Goal: Transaction & Acquisition: Purchase product/service

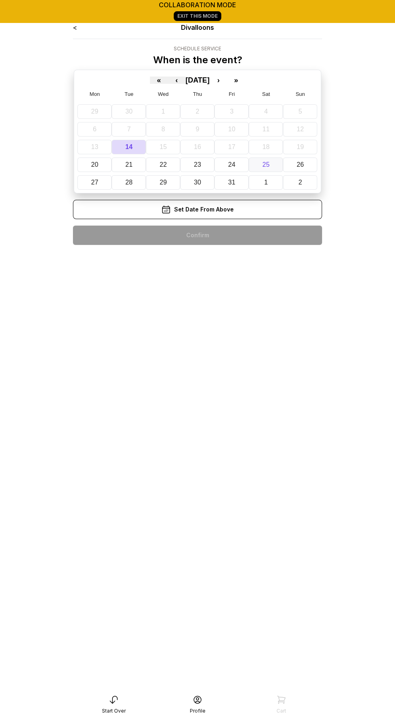
click at [262, 161] on abbr "25" at bounding box center [265, 164] width 7 height 7
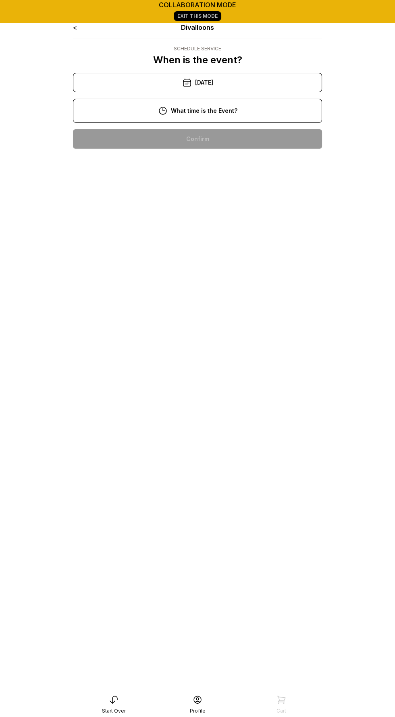
click at [231, 243] on div "2:00 pm" at bounding box center [197, 241] width 236 height 19
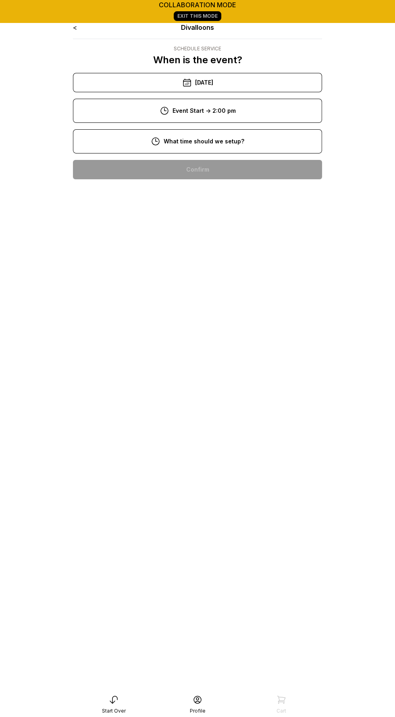
click at [221, 166] on div "8:00 am" at bounding box center [197, 169] width 236 height 19
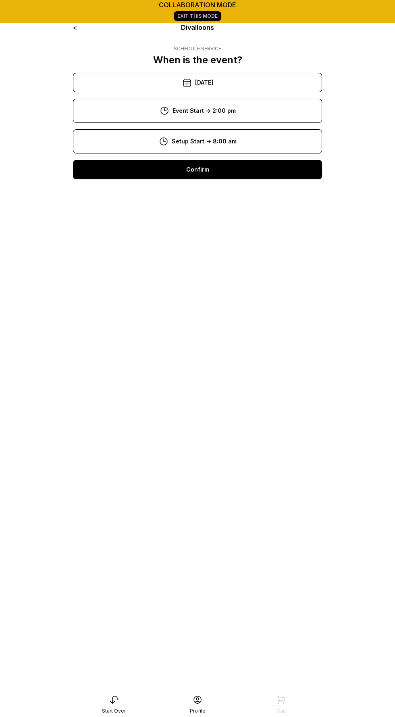
click at [224, 191] on div "9:00 am" at bounding box center [197, 195] width 236 height 19
click at [219, 169] on div "Confirm" at bounding box center [197, 169] width 249 height 19
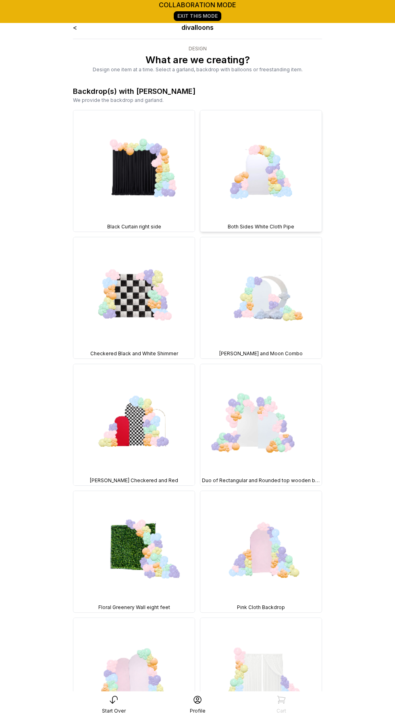
click at [257, 148] on img at bounding box center [260, 170] width 121 height 121
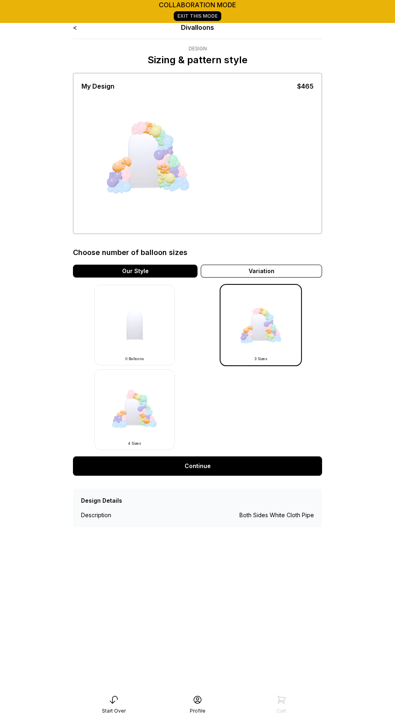
click at [263, 263] on div "Choose number of balloon sizes Our Style Variation 0 Balloons 3 Sizes 4 Sizes" at bounding box center [197, 342] width 249 height 216
click at [267, 281] on div "Choose number of balloon sizes Our Style Variation 0 Balloons 3 Sizes 4 Sizes" at bounding box center [197, 342] width 249 height 216
click at [272, 273] on div "Variation" at bounding box center [261, 271] width 121 height 13
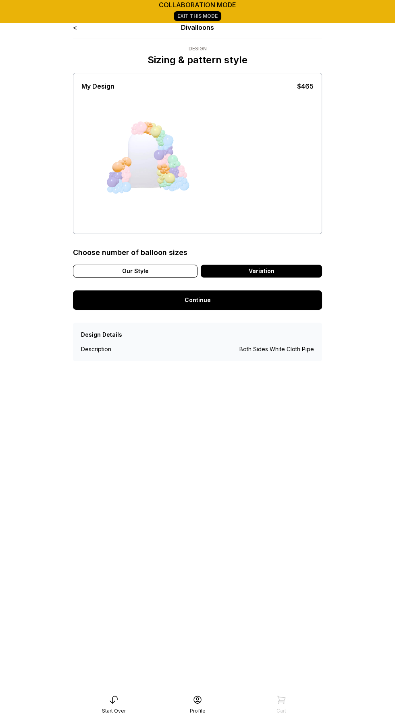
click at [123, 268] on div "Our Style" at bounding box center [135, 271] width 124 height 13
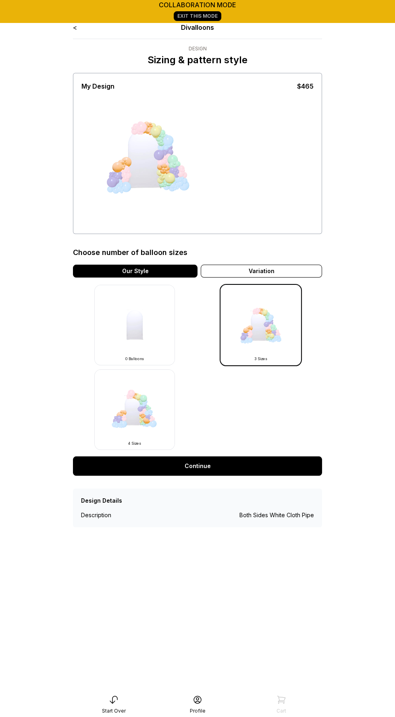
click at [137, 414] on img at bounding box center [134, 409] width 81 height 81
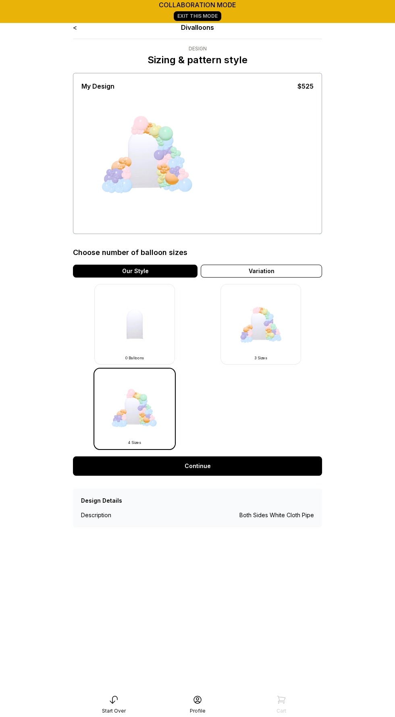
click at [236, 462] on link "Continue" at bounding box center [197, 465] width 249 height 19
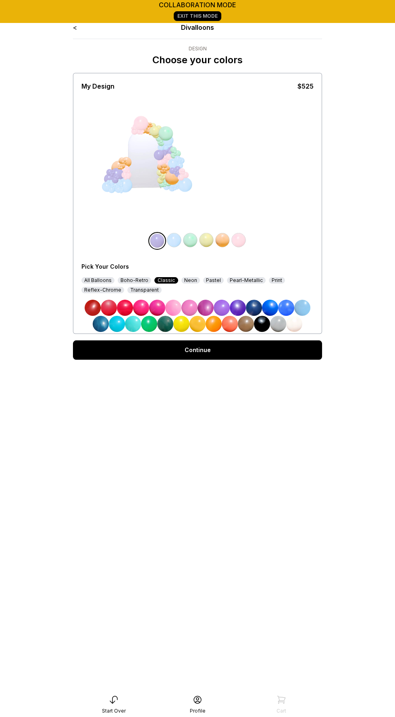
click at [165, 242] on img at bounding box center [157, 241] width 16 height 16
click at [171, 240] on img at bounding box center [174, 240] width 16 height 16
click at [89, 281] on div "All Balloons" at bounding box center [97, 280] width 33 height 6
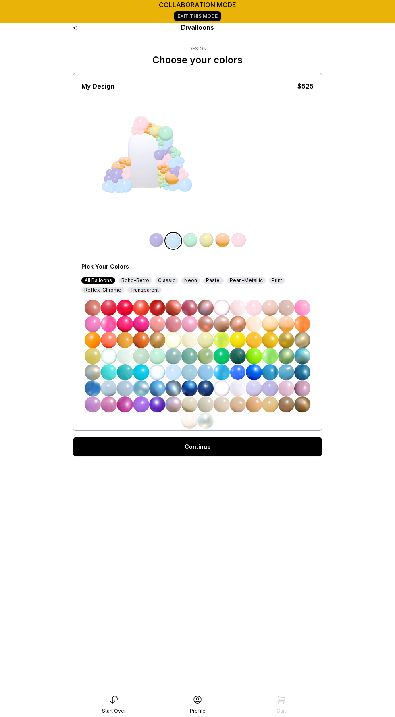
click at [171, 328] on img at bounding box center [173, 324] width 16 height 16
click at [153, 236] on img at bounding box center [156, 240] width 16 height 16
click at [252, 308] on img at bounding box center [254, 308] width 16 height 16
click at [190, 239] on img at bounding box center [190, 240] width 16 height 16
click at [224, 242] on img at bounding box center [222, 240] width 16 height 16
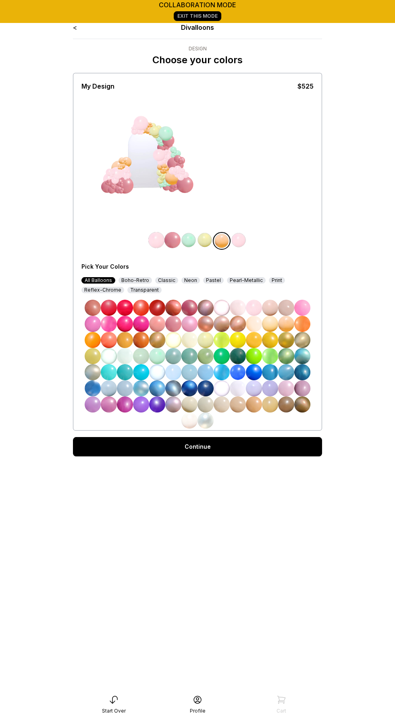
click at [188, 422] on img at bounding box center [189, 420] width 16 height 16
click at [205, 244] on img at bounding box center [205, 240] width 16 height 16
click at [186, 424] on img at bounding box center [189, 420] width 16 height 16
click at [183, 423] on img at bounding box center [189, 420] width 16 height 16
click at [172, 241] on img at bounding box center [172, 240] width 16 height 16
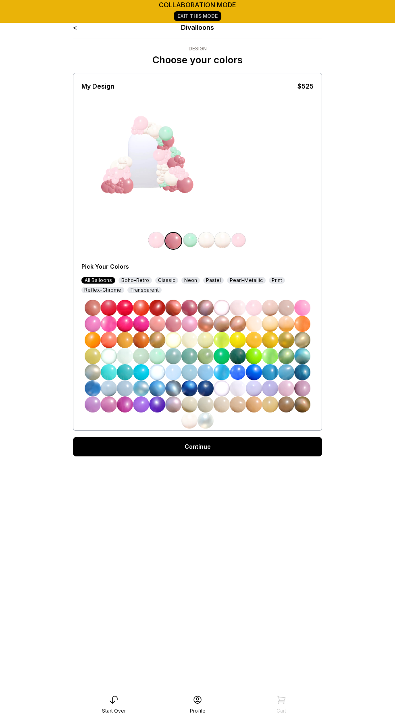
click at [187, 240] on img at bounding box center [190, 240] width 16 height 16
click at [255, 308] on img at bounding box center [254, 308] width 16 height 16
click at [226, 440] on link "Continue" at bounding box center [197, 446] width 249 height 19
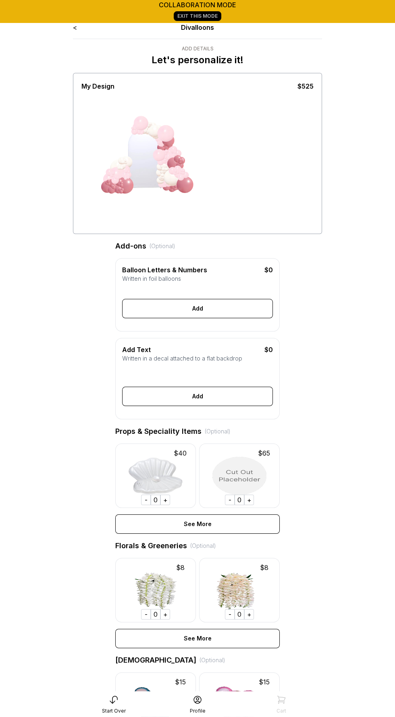
click at [72, 27] on div "< Divalloons Add Details Let's personalize it! My Design $525 Add-ons (Optional…" at bounding box center [197, 455] width 262 height 878
click at [81, 24] on div "< Divalloons" at bounding box center [197, 28] width 249 height 10
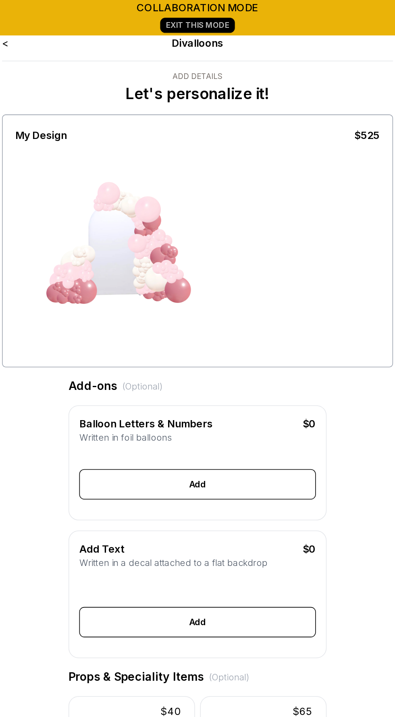
click at [74, 24] on link "<" at bounding box center [75, 27] width 4 height 8
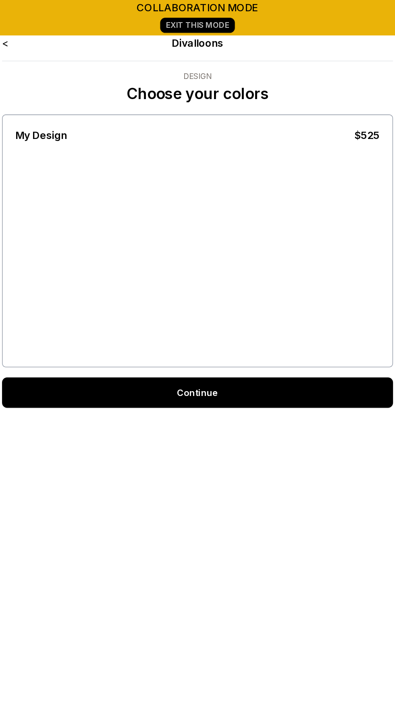
click at [76, 27] on link "<" at bounding box center [75, 27] width 4 height 8
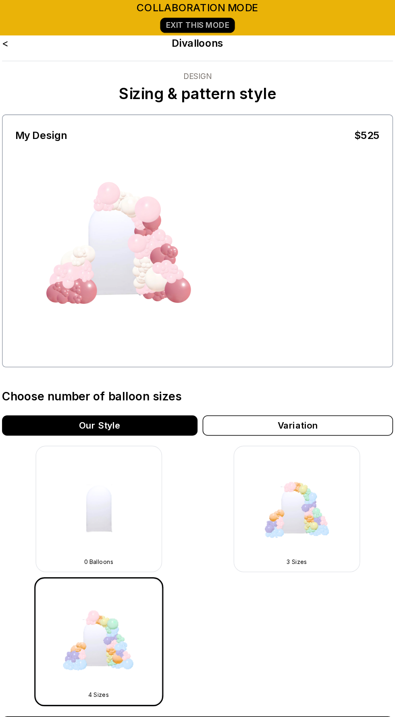
click at [74, 28] on link "<" at bounding box center [75, 27] width 4 height 8
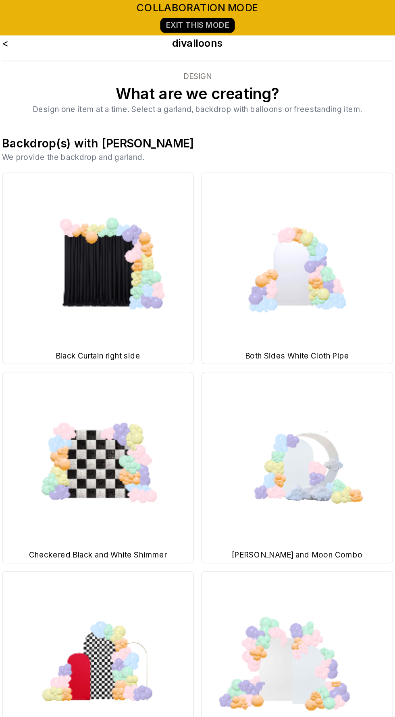
click at [73, 24] on link "<" at bounding box center [75, 27] width 4 height 8
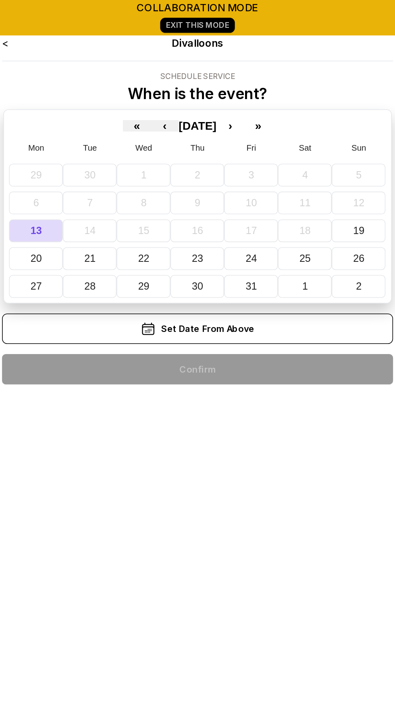
click at [74, 26] on link "<" at bounding box center [75, 27] width 4 height 8
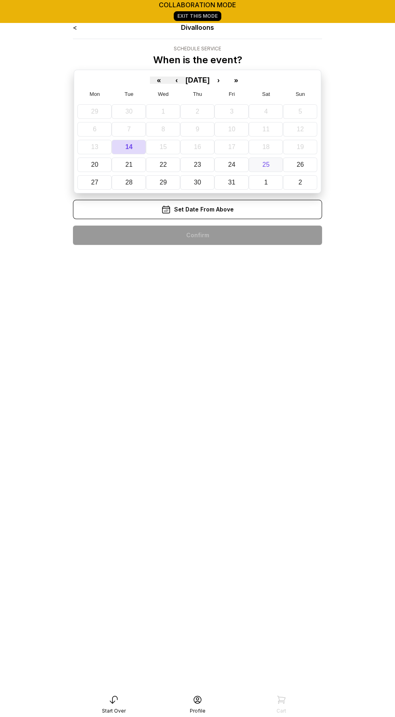
click at [263, 161] on abbr "25" at bounding box center [265, 164] width 7 height 7
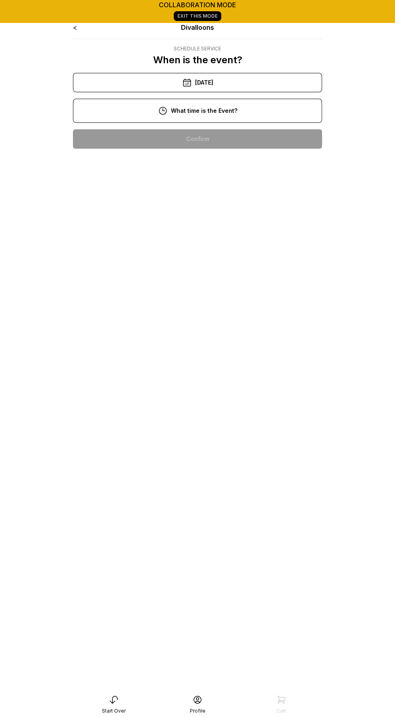
click at [231, 267] on div "3:00 pm" at bounding box center [197, 267] width 236 height 19
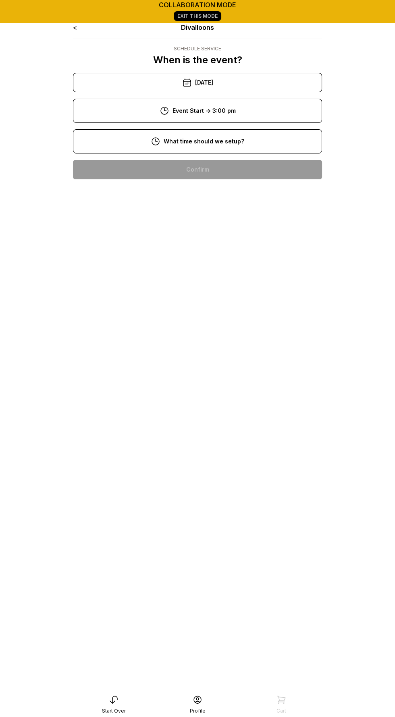
click at [225, 173] on div "8:00 am" at bounding box center [197, 169] width 236 height 19
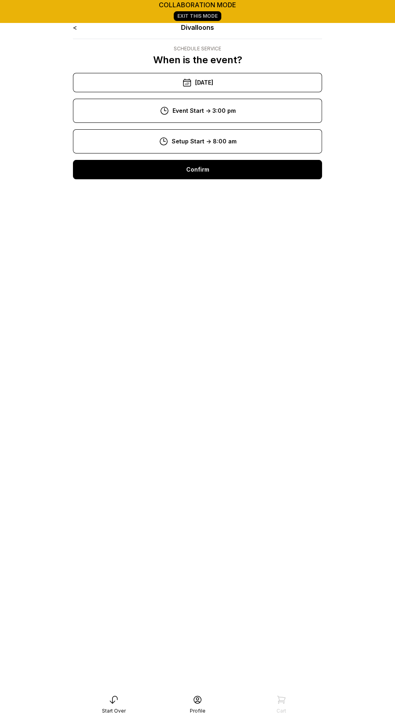
click at [224, 167] on div "Confirm" at bounding box center [197, 169] width 249 height 19
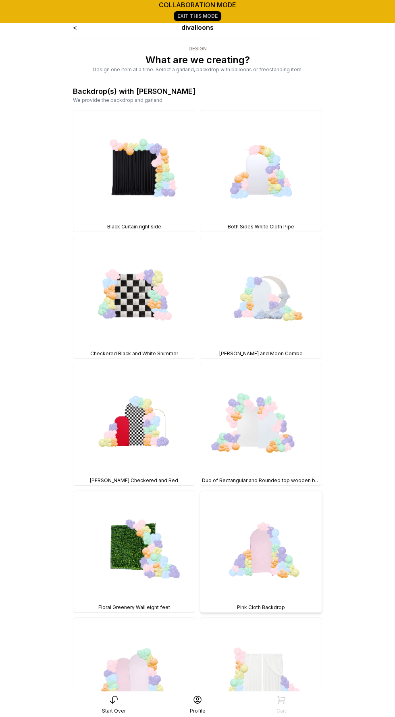
click at [275, 546] on img at bounding box center [260, 551] width 121 height 121
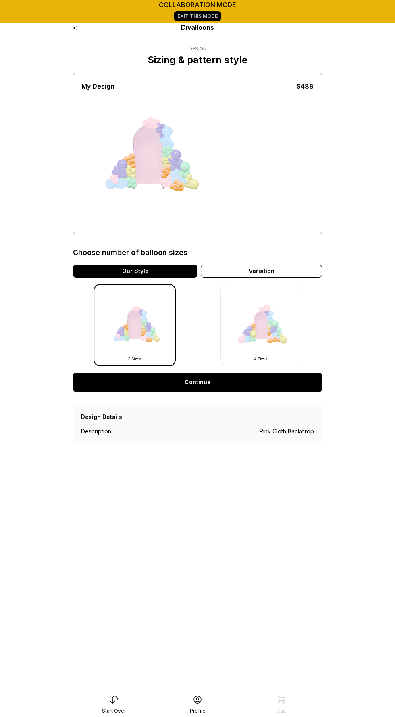
click at [70, 25] on div "< Divalloons Design Sizing & pattern style My Design $488 Choose number of ball…" at bounding box center [197, 374] width 262 height 717
click at [74, 33] on div "< Divalloons Design Sizing & pattern style My Design $488 Choose number of ball…" at bounding box center [197, 233] width 249 height 421
click at [78, 26] on div "< Divalloons" at bounding box center [197, 28] width 249 height 10
click at [74, 29] on link "<" at bounding box center [75, 27] width 4 height 8
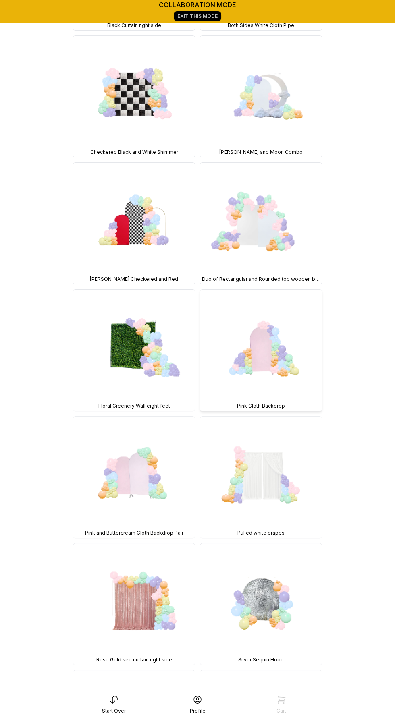
scroll to position [200, 0]
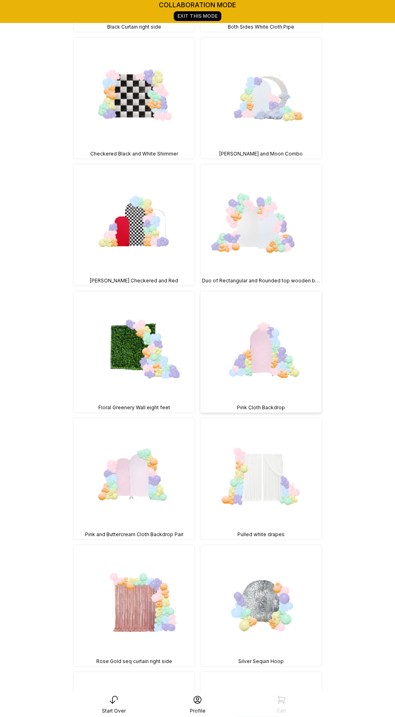
click at [266, 361] on img at bounding box center [260, 351] width 121 height 121
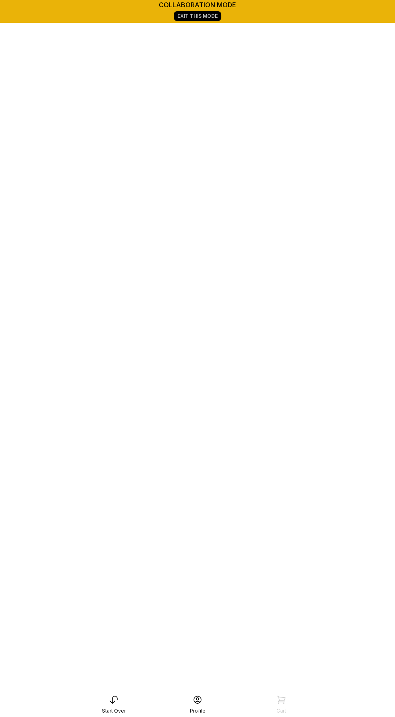
scroll to position [168, 0]
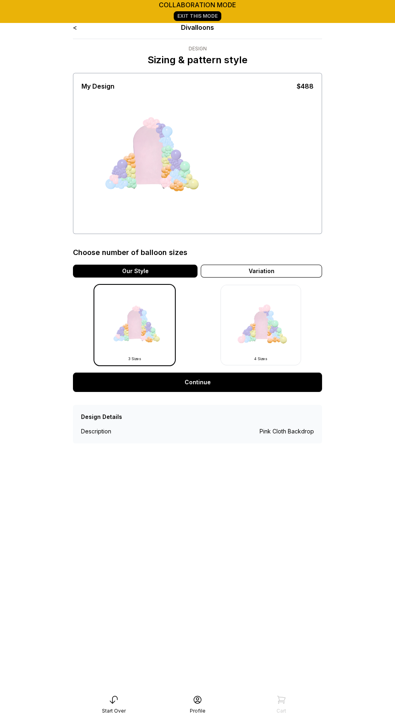
click at [277, 330] on img at bounding box center [260, 325] width 81 height 81
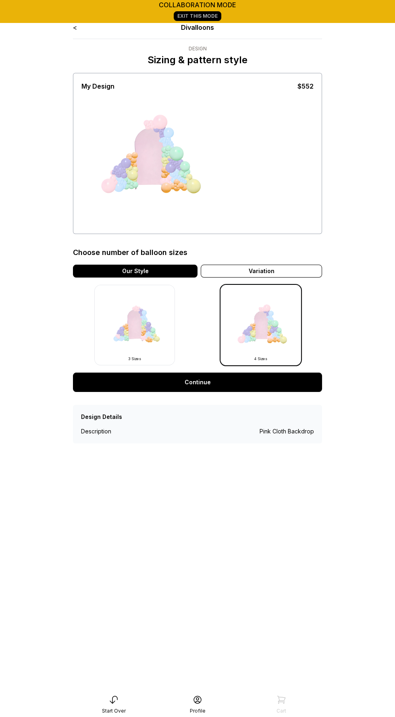
click at [221, 387] on link "Continue" at bounding box center [197, 381] width 249 height 19
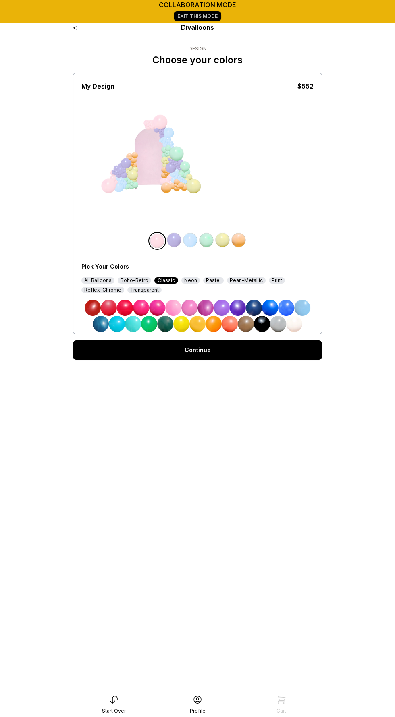
click at [90, 278] on div "All Balloons" at bounding box center [97, 280] width 33 height 6
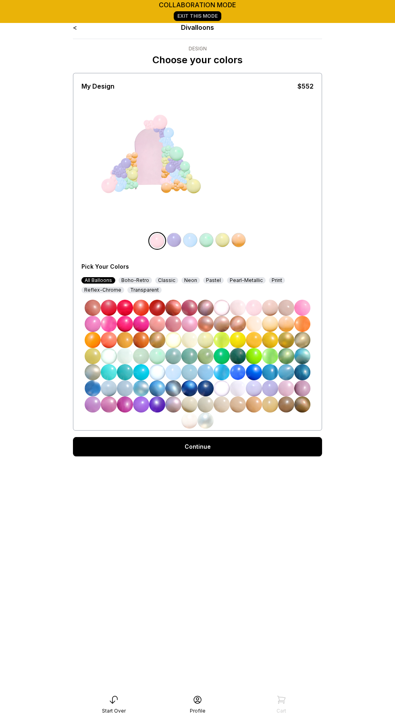
click at [191, 240] on img at bounding box center [190, 240] width 16 height 16
click at [251, 306] on img at bounding box center [254, 308] width 16 height 16
click at [168, 240] on img at bounding box center [172, 240] width 16 height 16
click at [172, 322] on img at bounding box center [173, 324] width 16 height 16
click at [202, 242] on img at bounding box center [206, 240] width 16 height 16
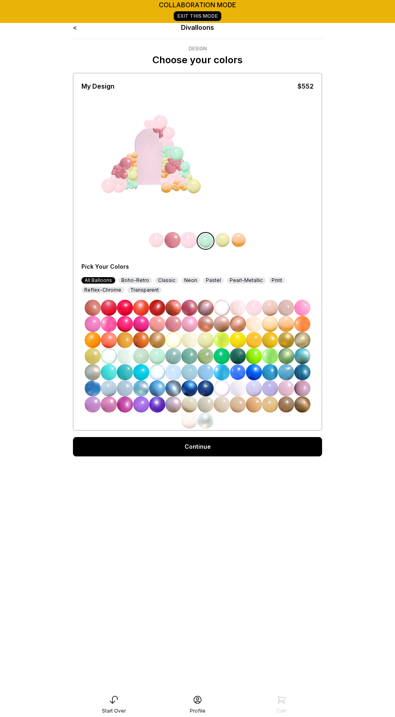
click at [184, 420] on img at bounding box center [189, 420] width 16 height 16
click at [219, 240] on img at bounding box center [222, 240] width 16 height 16
click at [188, 425] on img at bounding box center [189, 420] width 16 height 16
click at [236, 243] on img at bounding box center [238, 240] width 16 height 16
click at [250, 308] on img at bounding box center [254, 308] width 16 height 16
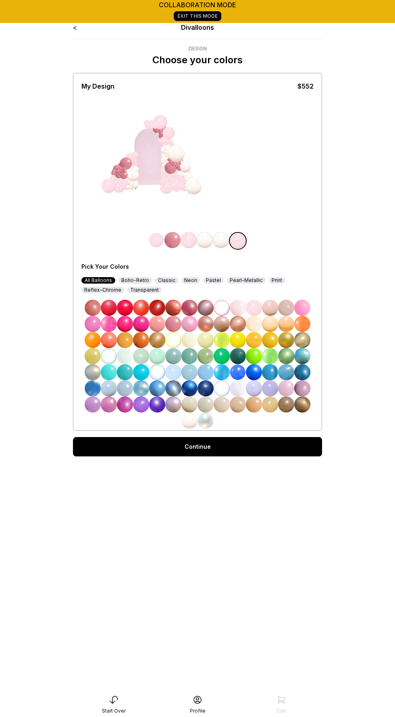
click at [217, 238] on img at bounding box center [221, 240] width 16 height 16
click at [236, 306] on img at bounding box center [238, 308] width 16 height 16
click at [250, 307] on img at bounding box center [254, 308] width 16 height 16
click at [235, 241] on img at bounding box center [238, 240] width 16 height 16
click at [186, 420] on img at bounding box center [189, 420] width 16 height 16
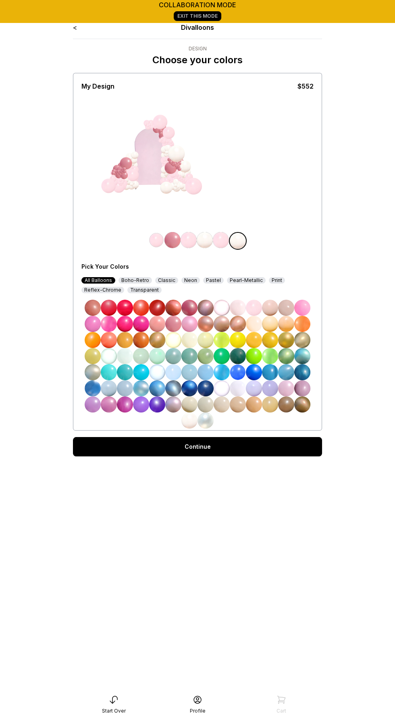
click at [186, 235] on img at bounding box center [188, 240] width 16 height 16
click at [174, 323] on img at bounding box center [173, 324] width 16 height 16
click at [252, 443] on link "Continue" at bounding box center [197, 446] width 249 height 19
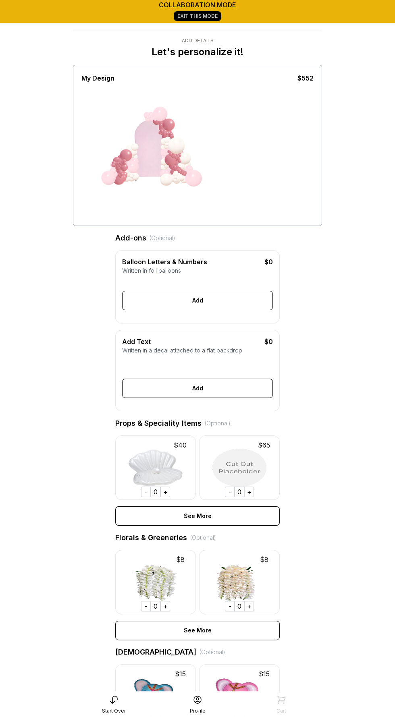
scroll to position [3, 0]
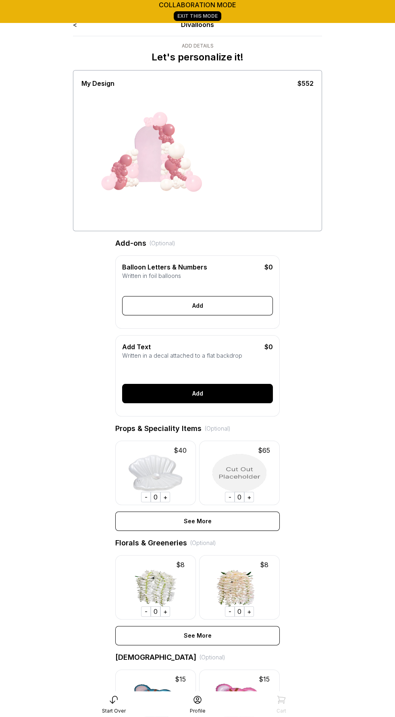
click at [225, 397] on div "Add" at bounding box center [197, 393] width 151 height 19
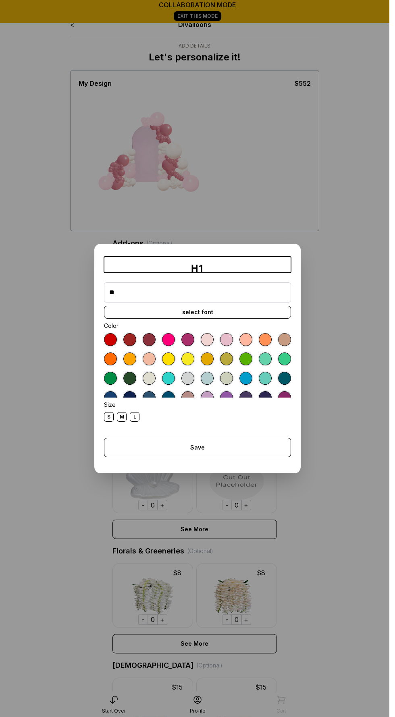
type input "*"
click at [141, 291] on input "*" at bounding box center [197, 292] width 187 height 20
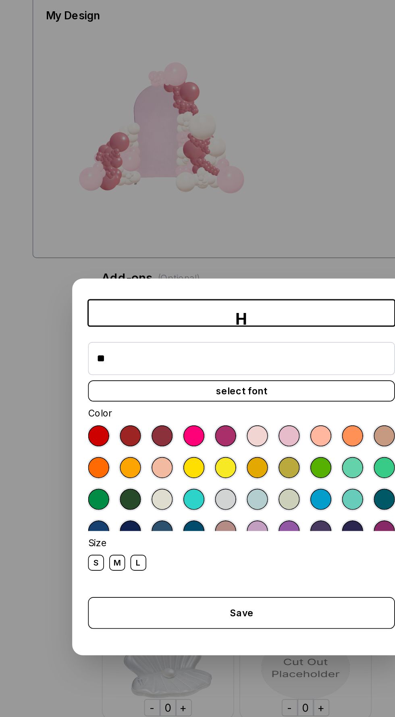
type input "*"
type input "**********"
click at [120, 416] on div "M" at bounding box center [122, 417] width 10 height 10
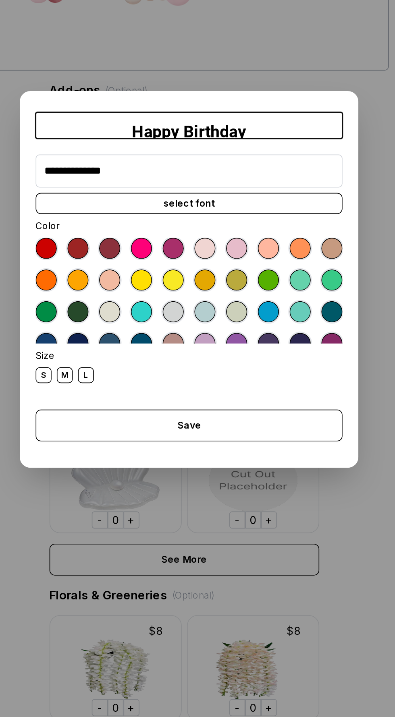
click at [255, 315] on div "select font" at bounding box center [197, 312] width 187 height 13
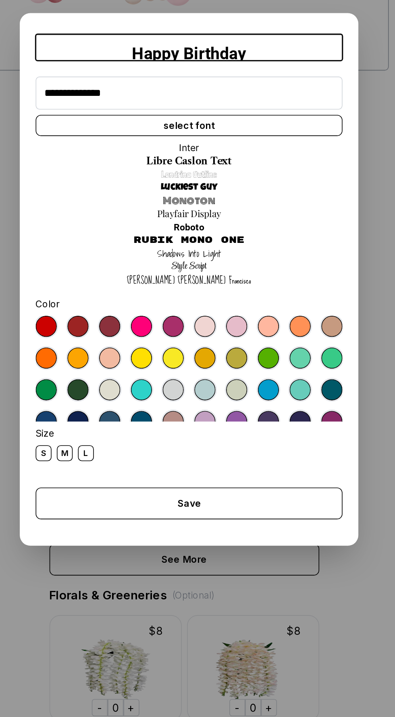
click at [201, 348] on link "Style Script" at bounding box center [197, 351] width 22 height 8
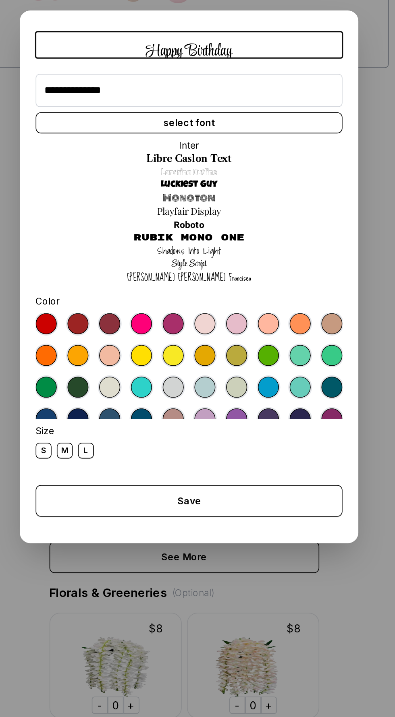
click at [236, 505] on div "Save" at bounding box center [197, 494] width 187 height 19
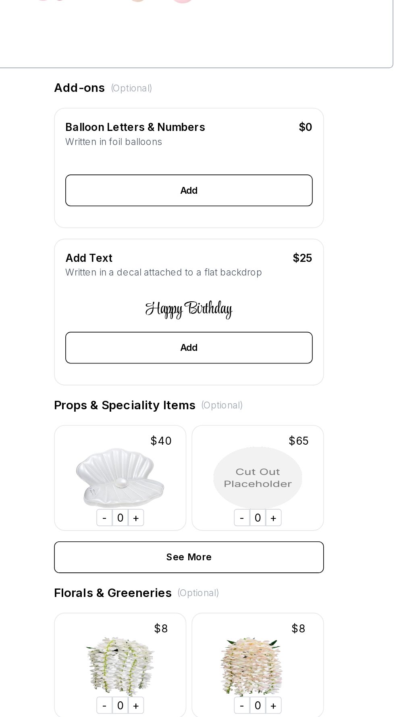
click at [241, 356] on div "Written in a decal attached to a flat backdrop" at bounding box center [197, 356] width 151 height 8
click at [239, 349] on div "Add Text" at bounding box center [182, 347] width 120 height 10
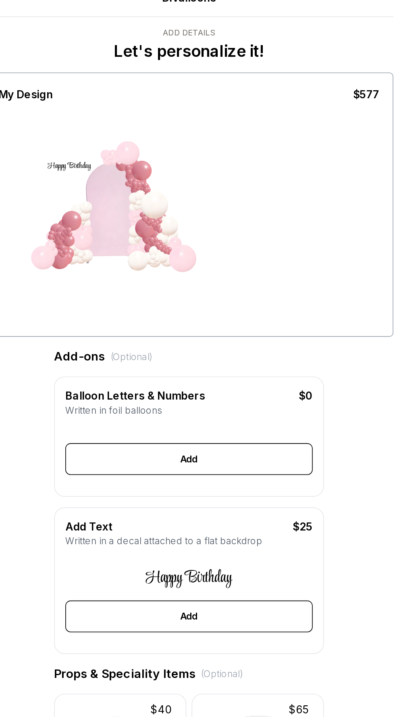
scroll to position [0, 0]
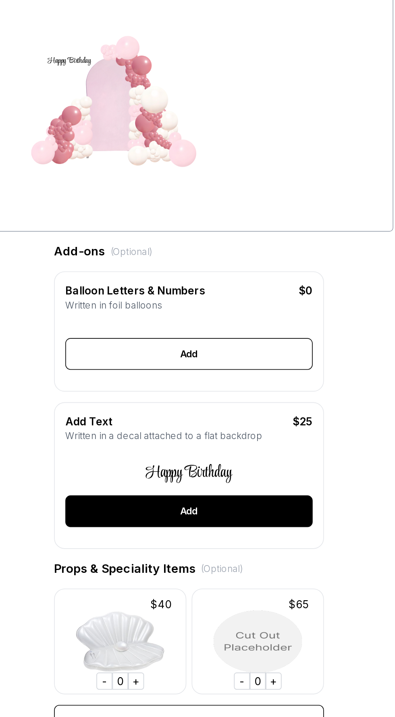
click at [228, 404] on div "Add" at bounding box center [197, 404] width 151 height 19
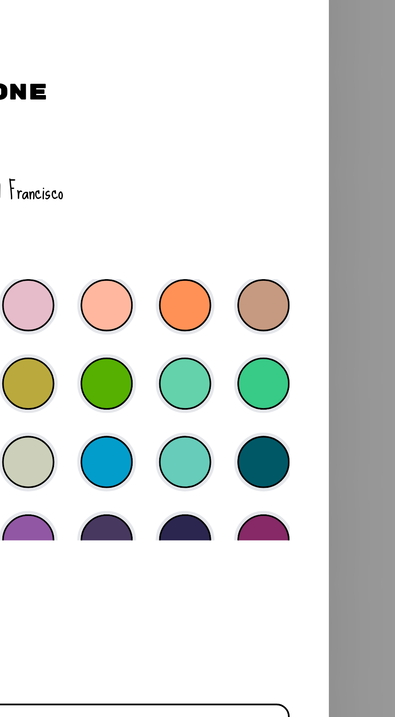
click at [290, 399] on div at bounding box center [197, 413] width 187 height 64
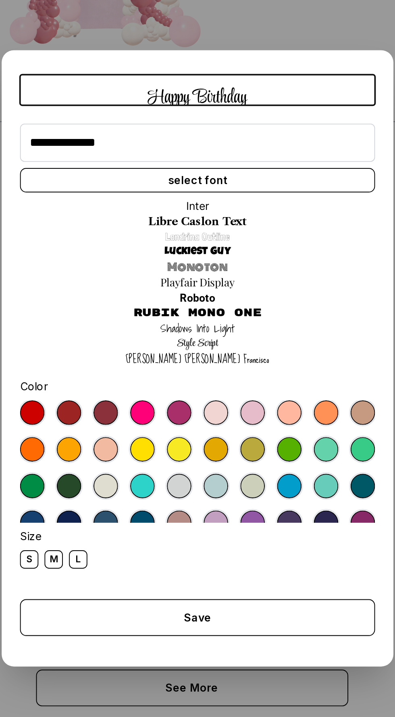
click at [248, 383] on div at bounding box center [245, 387] width 13 height 13
click at [205, 386] on div at bounding box center [207, 387] width 13 height 13
click at [241, 387] on div at bounding box center [245, 387] width 13 height 13
click at [230, 384] on div at bounding box center [226, 387] width 13 height 13
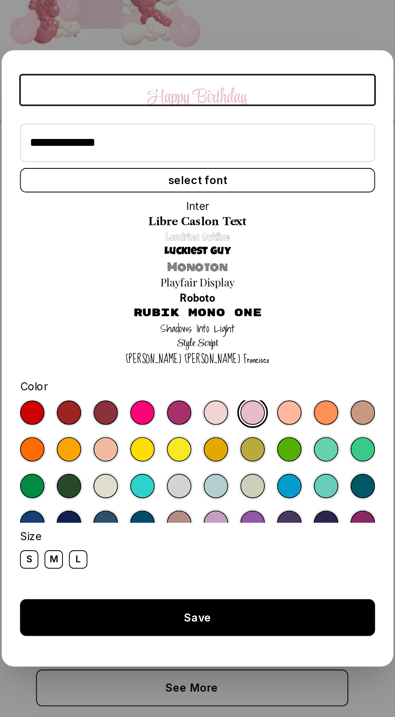
click at [219, 492] on div "Save" at bounding box center [197, 494] width 187 height 19
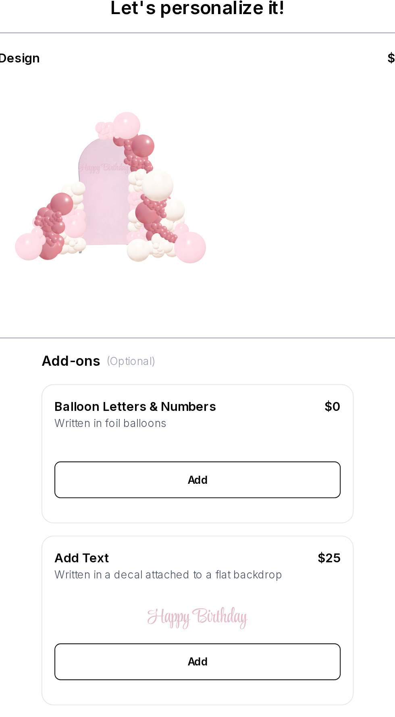
click at [229, 374] on div "Happy Birthday" at bounding box center [197, 377] width 151 height 23
click at [227, 402] on div "Add" at bounding box center [197, 404] width 151 height 19
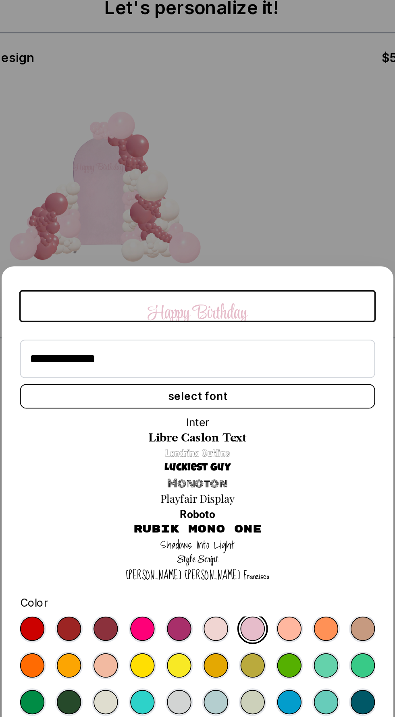
click at [209, 393] on div at bounding box center [207, 387] width 13 height 13
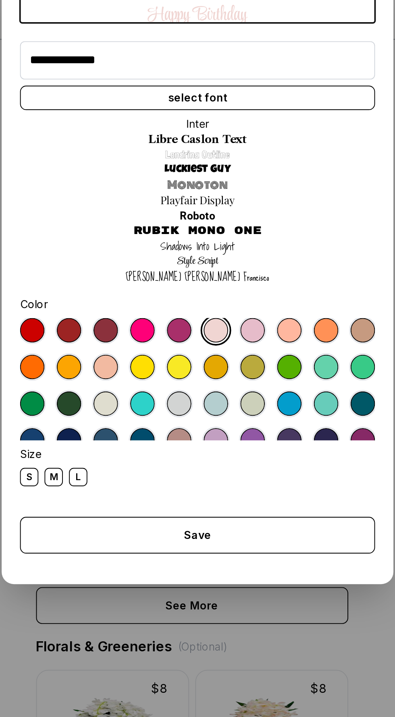
click at [120, 469] on div "M" at bounding box center [122, 464] width 10 height 10
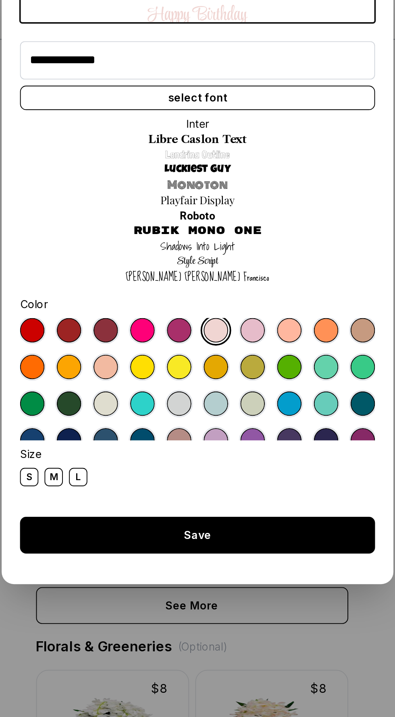
click at [190, 505] on div "Save" at bounding box center [197, 494] width 187 height 19
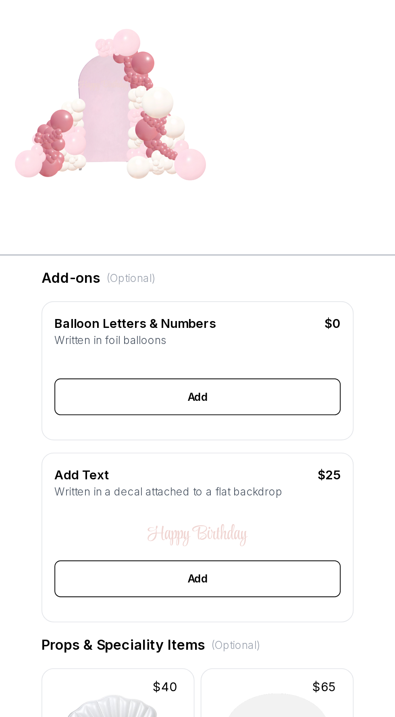
click at [232, 386] on div "Happy Birthday" at bounding box center [197, 377] width 151 height 23
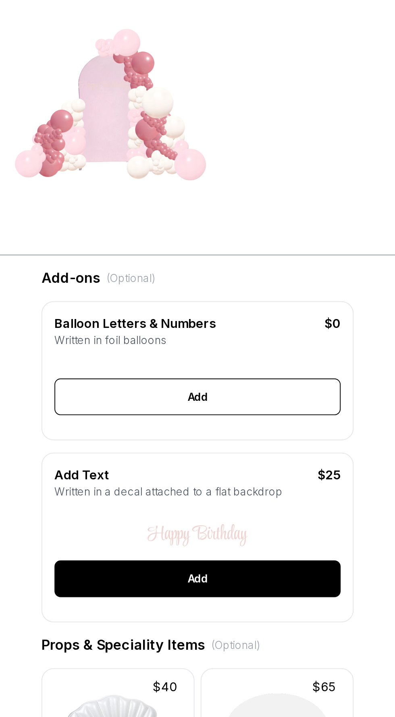
click at [228, 402] on div "Add" at bounding box center [197, 404] width 151 height 19
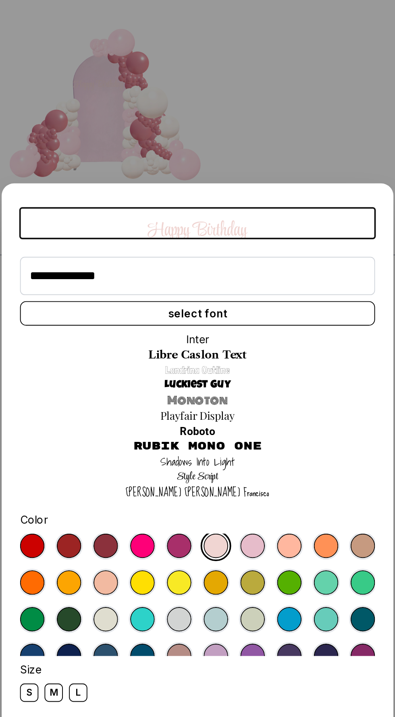
click at [229, 385] on div at bounding box center [226, 387] width 13 height 13
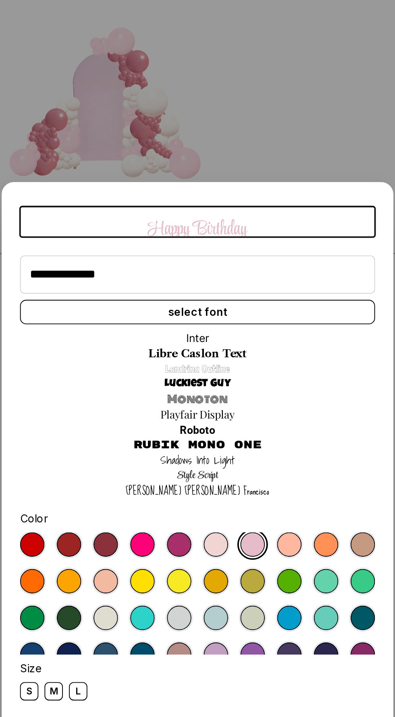
click at [207, 451] on div at bounding box center [207, 445] width 13 height 13
click at [275, 199] on dialog "**********" at bounding box center [197, 358] width 395 height 717
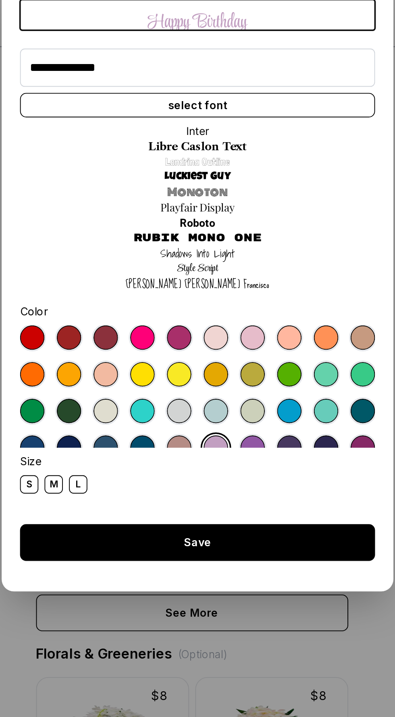
click at [217, 505] on div "Save" at bounding box center [197, 494] width 187 height 19
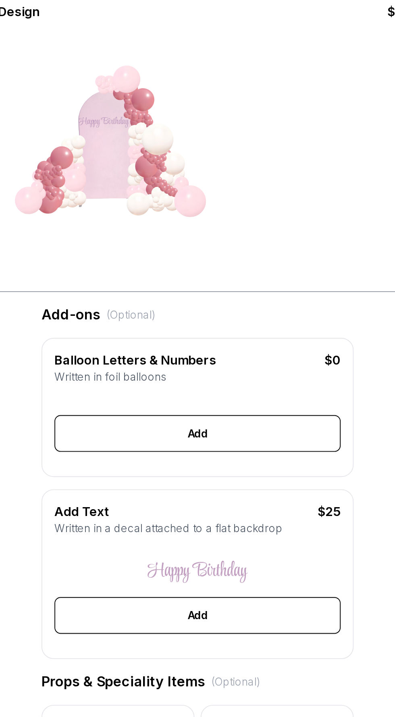
click at [218, 380] on div "Happy Birthday" at bounding box center [198, 381] width 52 height 8
click at [220, 379] on div "Happy Birthday" at bounding box center [198, 381] width 52 height 8
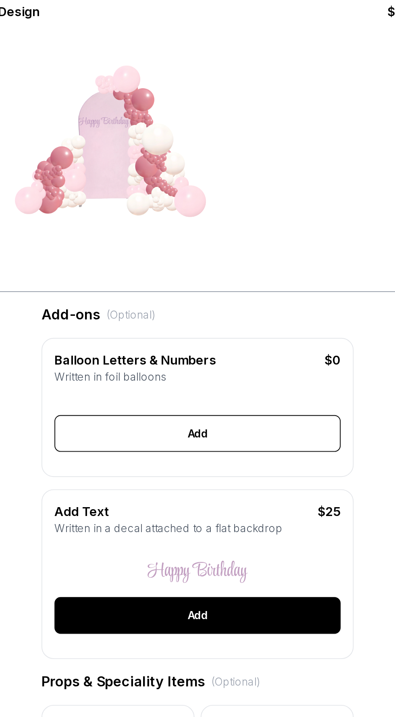
click at [209, 402] on div "Add" at bounding box center [197, 404] width 151 height 19
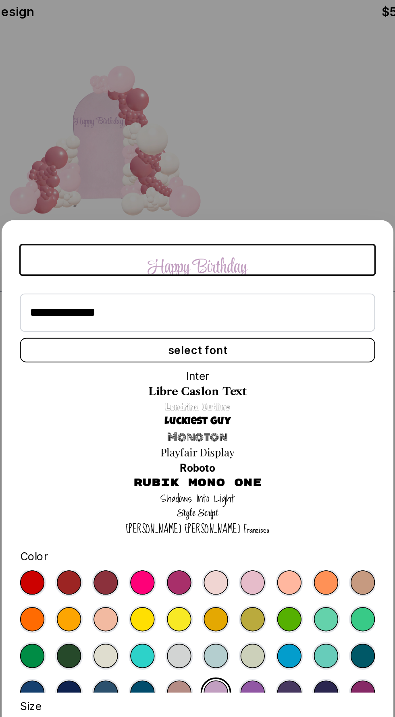
click at [229, 392] on div at bounding box center [226, 387] width 13 height 13
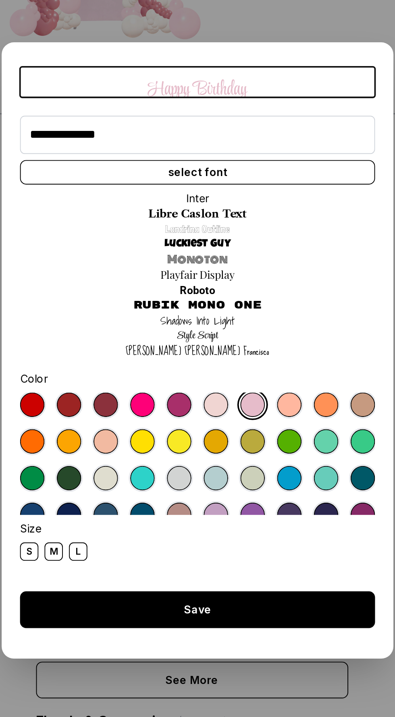
click at [217, 505] on div "Save" at bounding box center [197, 494] width 187 height 19
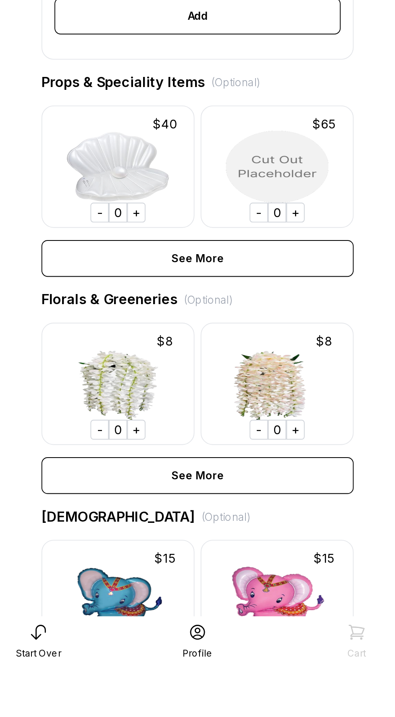
scroll to position [29, 0]
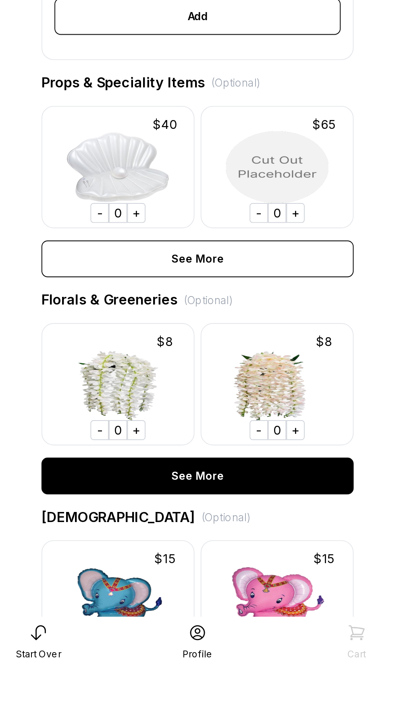
click at [232, 617] on div "See More" at bounding box center [197, 616] width 164 height 19
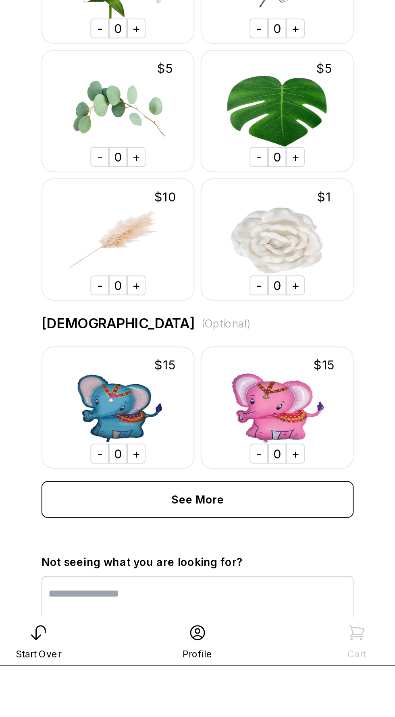
scroll to position [310, 0]
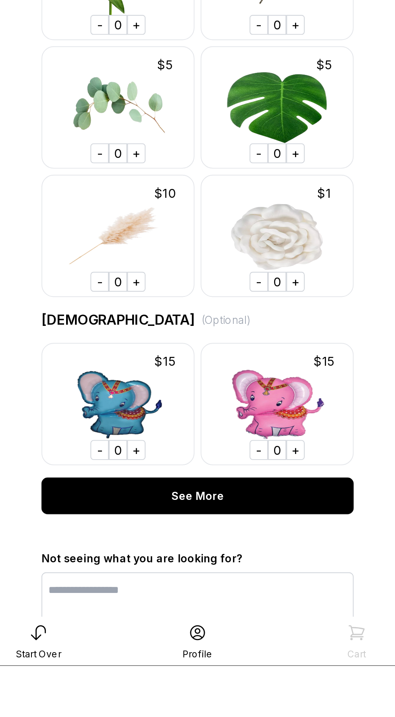
click at [234, 628] on div "See More" at bounding box center [197, 627] width 164 height 19
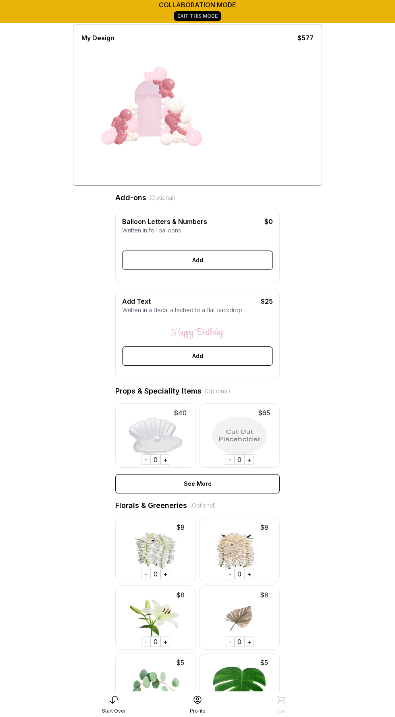
scroll to position [50, 0]
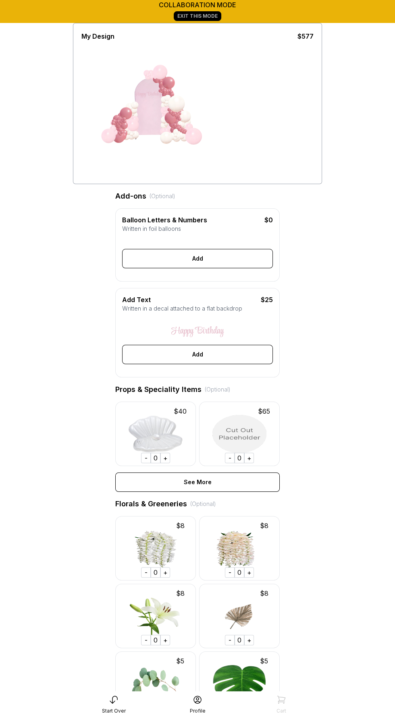
click at [172, 498] on div "Florals & Greeneries (Optional)" at bounding box center [197, 503] width 164 height 11
click at [197, 501] on div "(Optional)" at bounding box center [203, 504] width 26 height 8
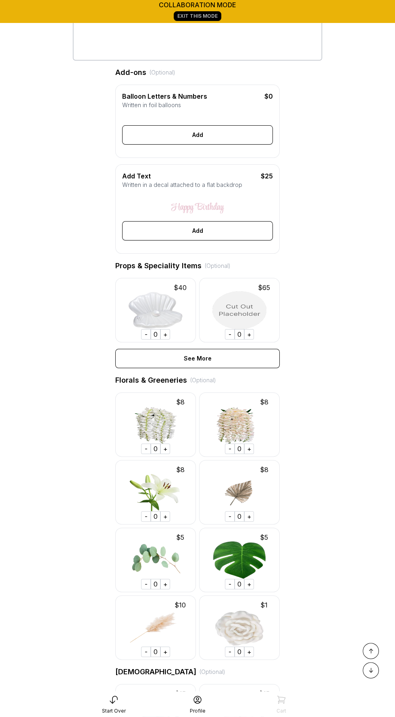
scroll to position [157, 0]
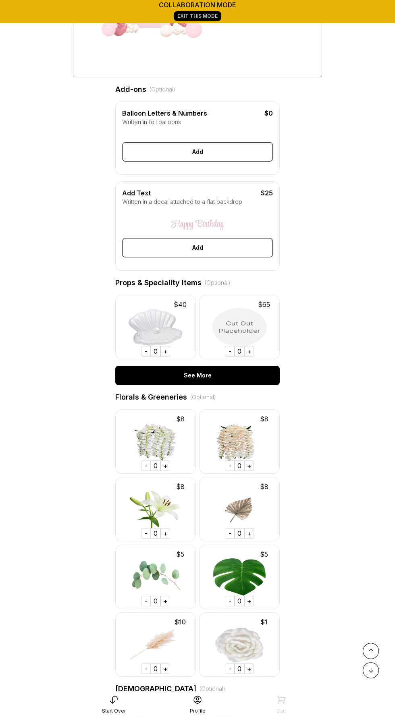
click at [248, 366] on div "See More" at bounding box center [197, 375] width 164 height 19
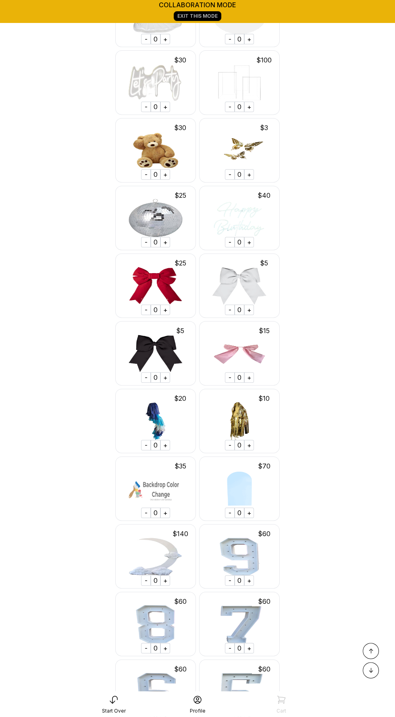
scroll to position [462, 0]
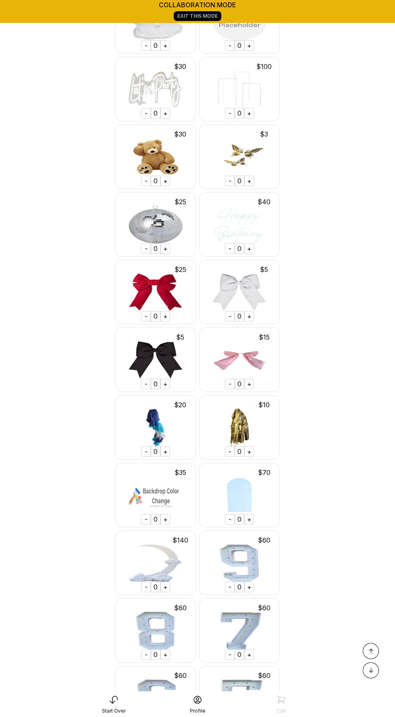
click at [257, 383] on img at bounding box center [239, 359] width 81 height 64
click at [253, 383] on div "+" at bounding box center [249, 384] width 10 height 10
click at [248, 383] on div "+" at bounding box center [249, 384] width 10 height 10
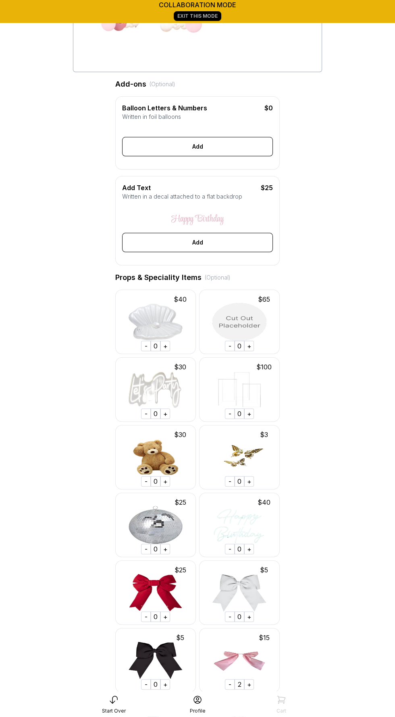
scroll to position [164, 0]
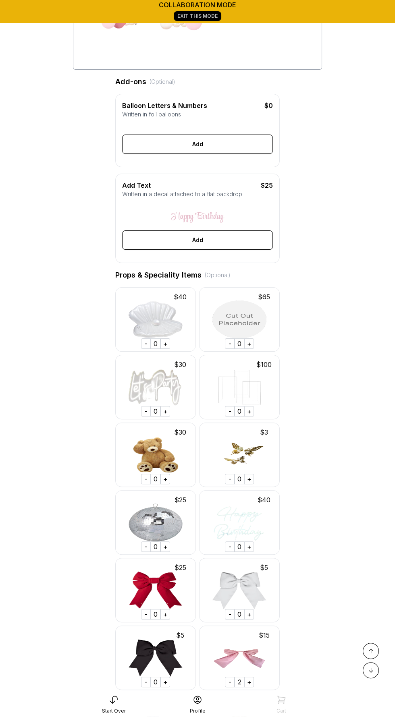
click at [226, 684] on div "-" at bounding box center [230, 682] width 10 height 10
click at [229, 681] on div "-" at bounding box center [230, 682] width 10 height 10
click at [248, 681] on div "+" at bounding box center [249, 682] width 10 height 10
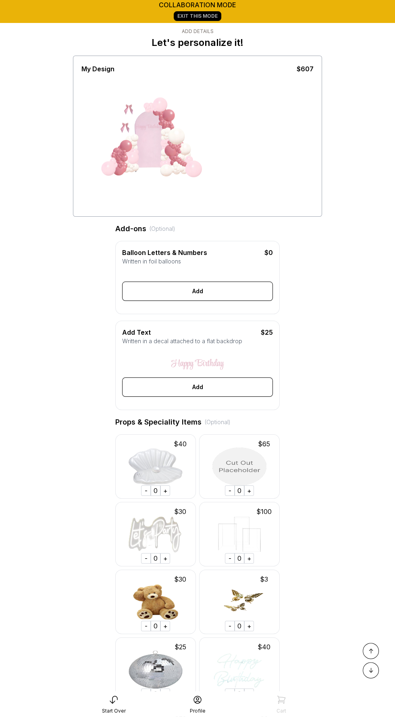
scroll to position [0, 0]
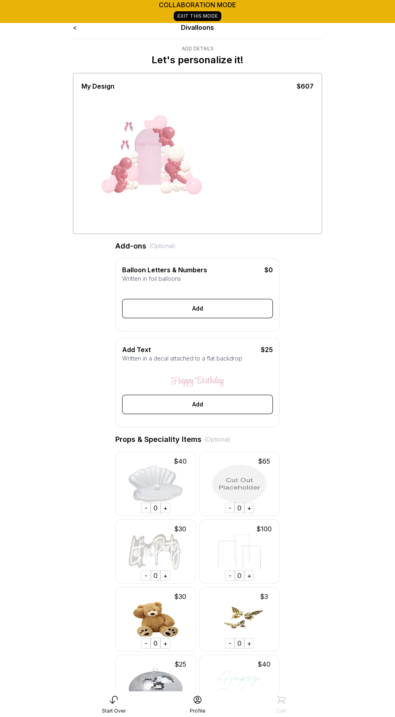
click at [76, 28] on link "<" at bounding box center [75, 27] width 4 height 8
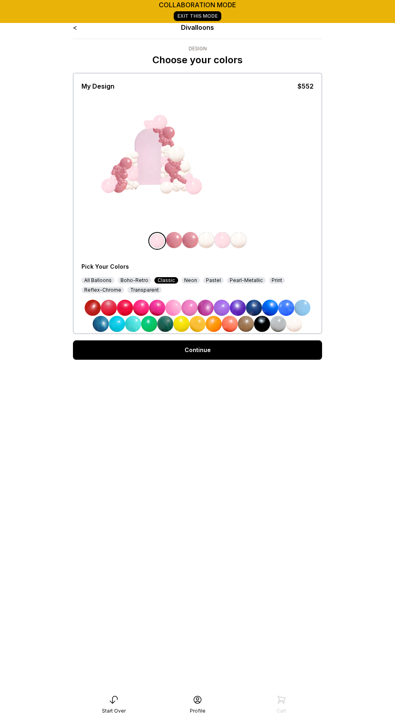
click at [220, 344] on link "Continue" at bounding box center [197, 349] width 249 height 19
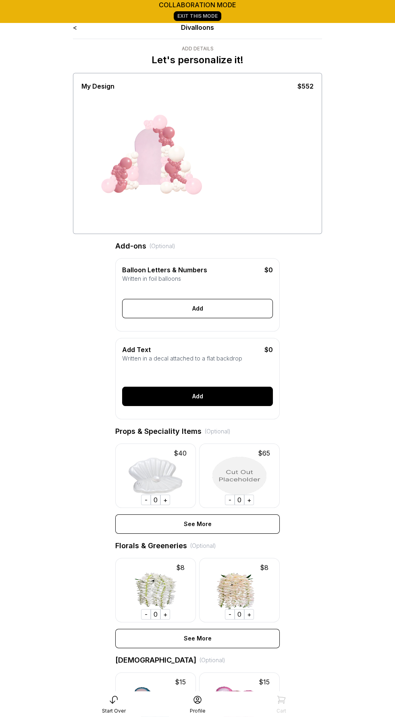
click at [211, 393] on div "Add" at bounding box center [197, 396] width 151 height 19
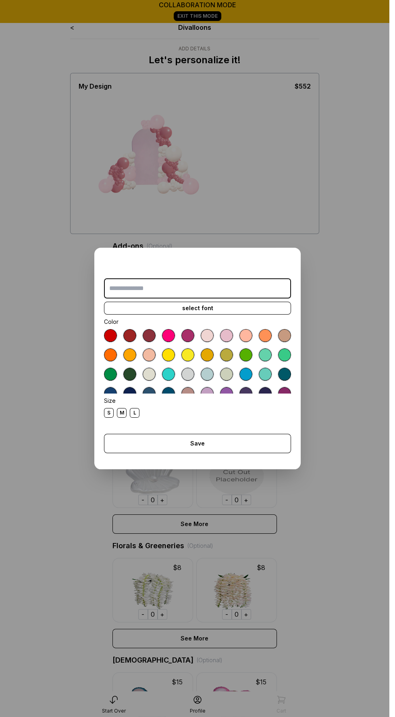
click at [203, 284] on input "text" at bounding box center [197, 288] width 187 height 20
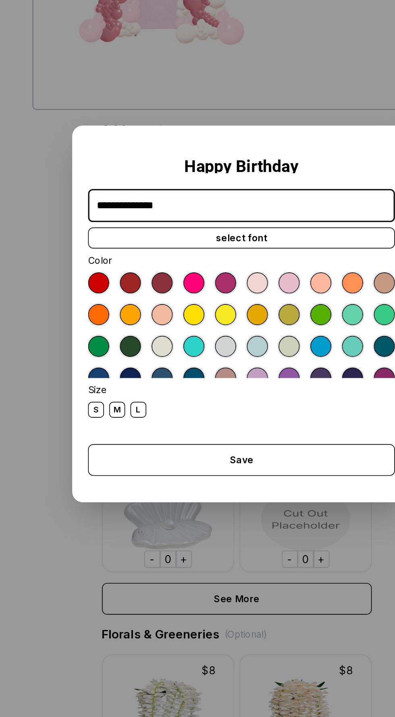
type input "**********"
click at [232, 341] on div at bounding box center [226, 339] width 13 height 13
click at [123, 417] on div "M" at bounding box center [122, 417] width 10 height 10
click at [250, 309] on div "select font" at bounding box center [197, 312] width 187 height 13
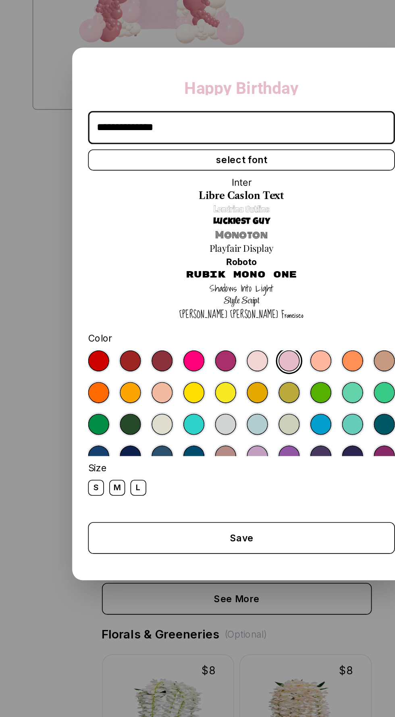
click at [206, 344] on link "Shadows Into Light" at bounding box center [197, 343] width 39 height 8
click at [199, 352] on link "Style Script" at bounding box center [197, 351] width 22 height 8
click at [220, 495] on div "Save" at bounding box center [197, 494] width 187 height 19
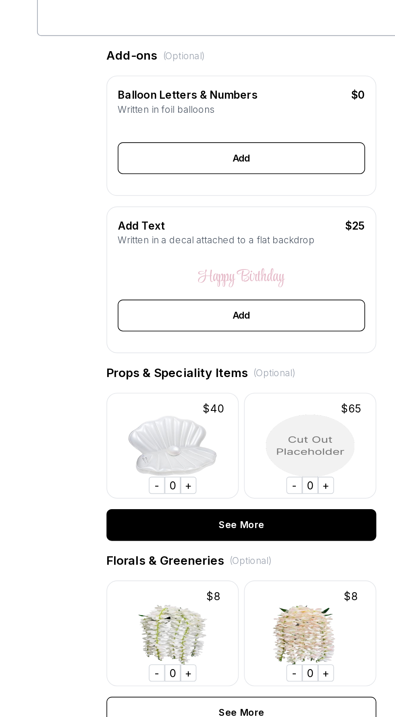
click at [233, 536] on div "See More" at bounding box center [197, 531] width 164 height 19
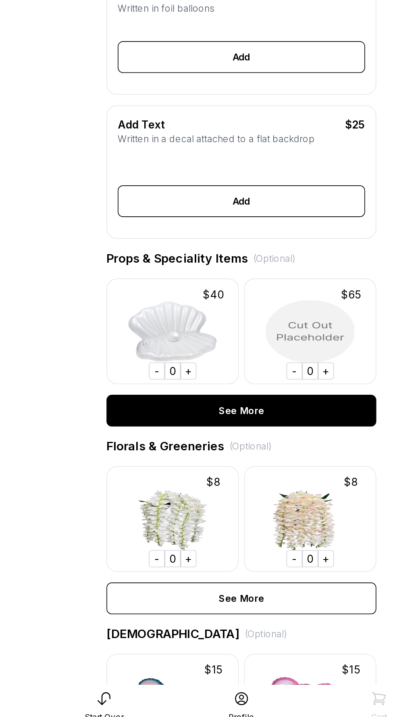
click at [228, 523] on div "See More" at bounding box center [197, 523] width 164 height 19
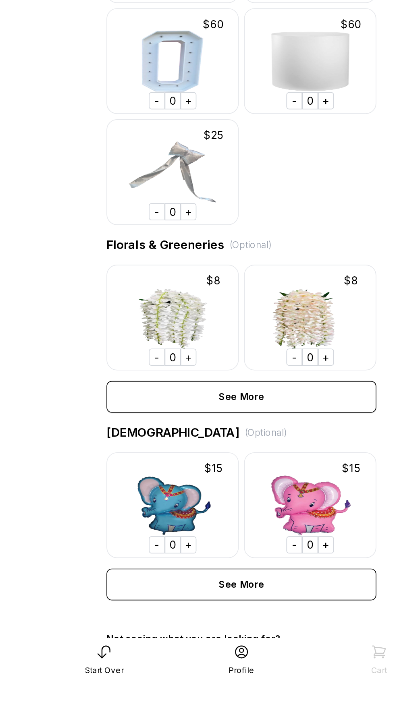
scroll to position [1137, 0]
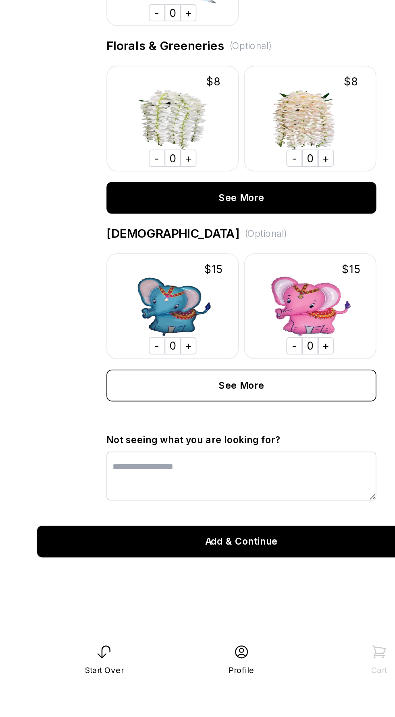
click at [239, 416] on div "See More" at bounding box center [197, 422] width 164 height 19
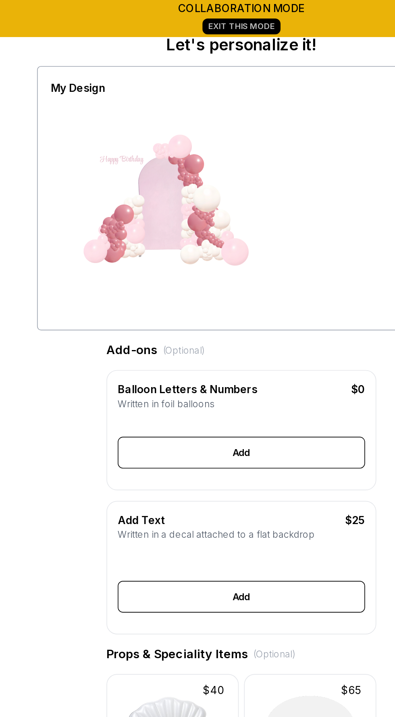
scroll to position [0, 0]
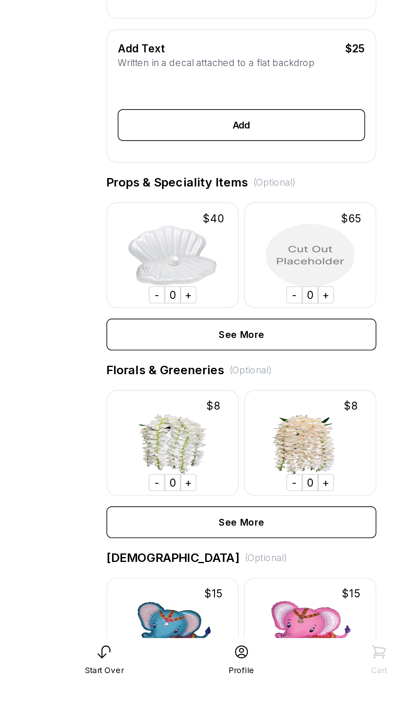
scroll to position [21, 0]
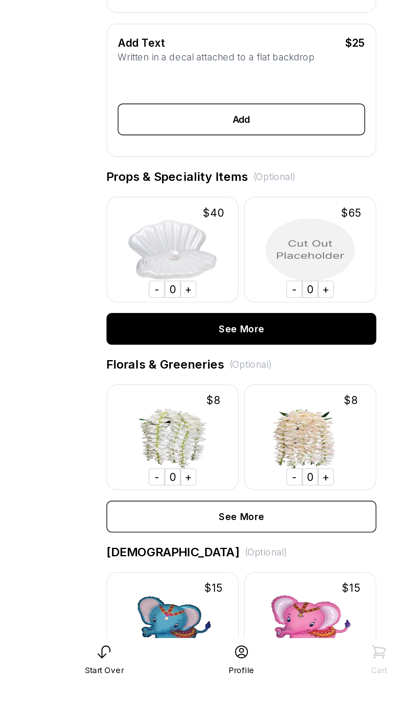
click at [205, 503] on div "See More" at bounding box center [197, 502] width 164 height 19
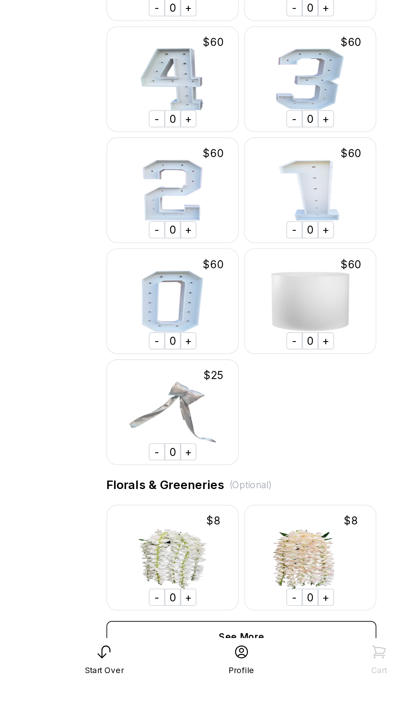
scroll to position [872, 0]
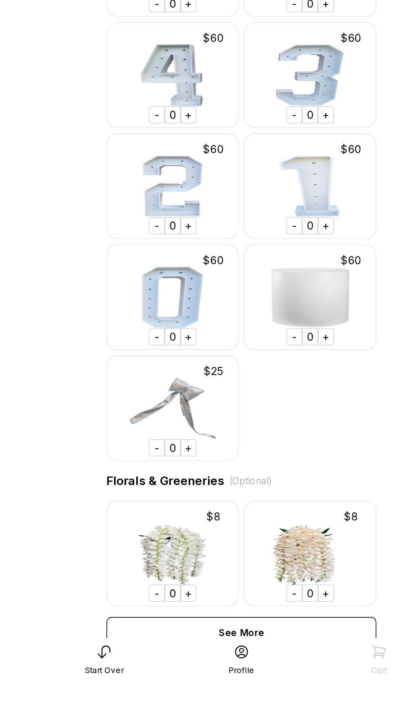
click at [245, 507] on div "+" at bounding box center [249, 507] width 10 height 10
click at [161, 573] on div "+" at bounding box center [165, 575] width 10 height 10
click at [166, 575] on div "+" at bounding box center [165, 575] width 10 height 10
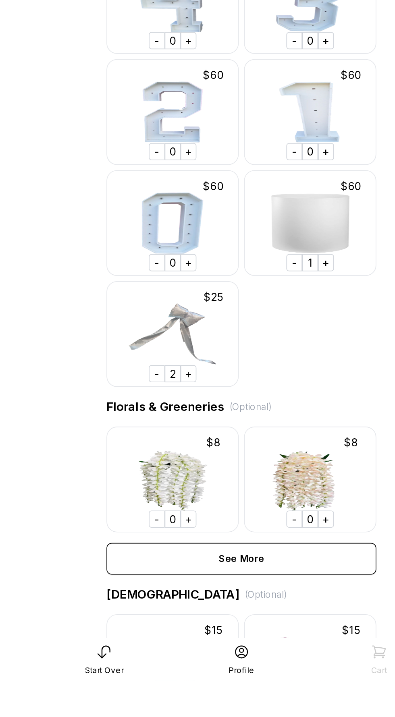
scroll to position [955, 0]
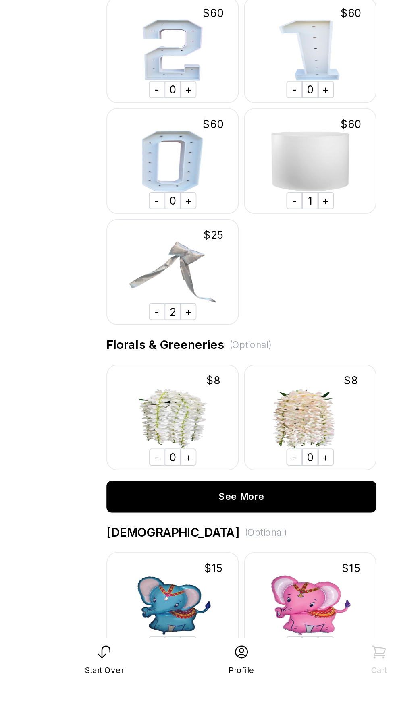
click at [223, 604] on div "See More" at bounding box center [197, 604] width 164 height 19
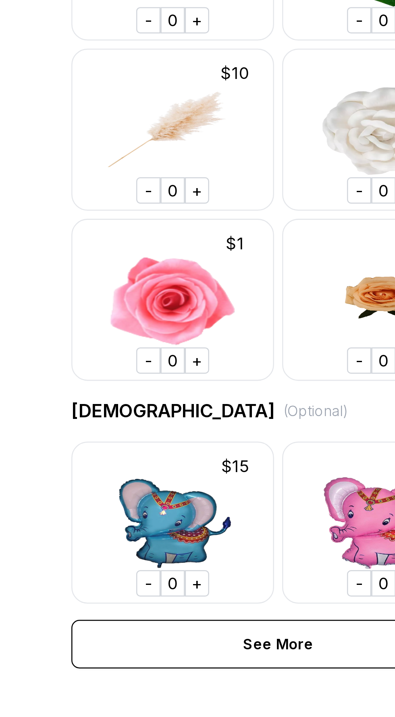
scroll to position [1425, 0]
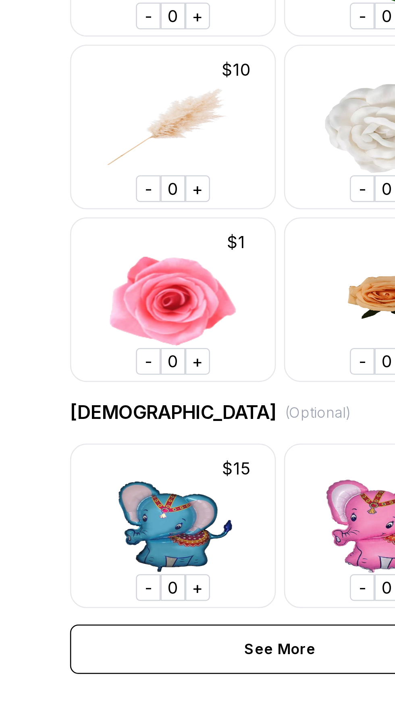
click at [160, 372] on img at bounding box center [155, 357] width 81 height 64
click at [165, 380] on div "+" at bounding box center [165, 381] width 10 height 10
click at [164, 380] on div "+" at bounding box center [165, 381] width 10 height 10
click at [163, 381] on div "+" at bounding box center [165, 381] width 10 height 10
click at [166, 379] on div "+" at bounding box center [165, 381] width 10 height 10
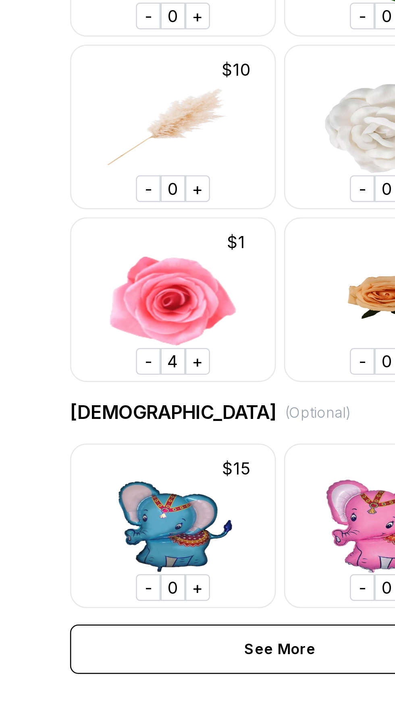
click at [161, 380] on div "+" at bounding box center [165, 381] width 10 height 10
click at [166, 378] on div "+" at bounding box center [165, 381] width 10 height 10
click at [164, 377] on div "+" at bounding box center [165, 381] width 10 height 10
click at [166, 378] on div "+" at bounding box center [165, 381] width 10 height 10
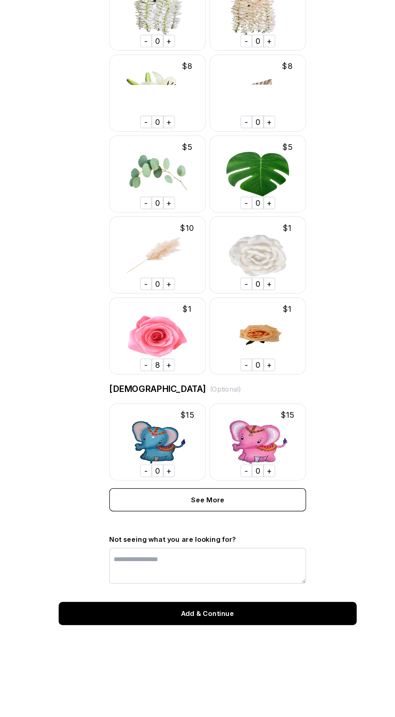
scroll to position [1439, 0]
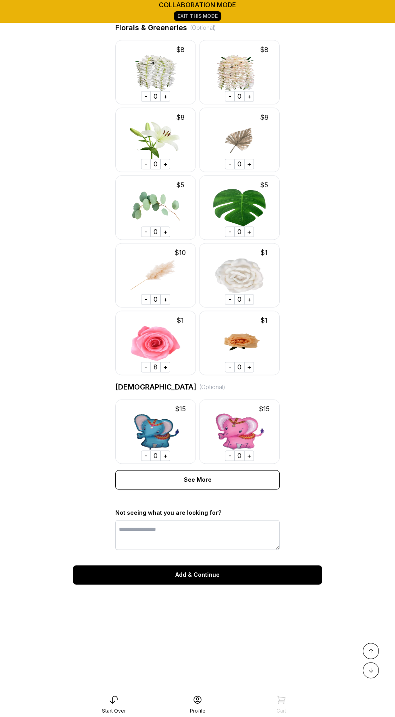
click at [148, 358] on img at bounding box center [155, 342] width 81 height 64
click at [156, 366] on div "8" at bounding box center [156, 367] width 10 height 10
click at [145, 365] on div "-" at bounding box center [146, 367] width 10 height 10
click at [145, 364] on div "-" at bounding box center [146, 367] width 10 height 10
click at [147, 365] on div "-" at bounding box center [146, 367] width 10 height 10
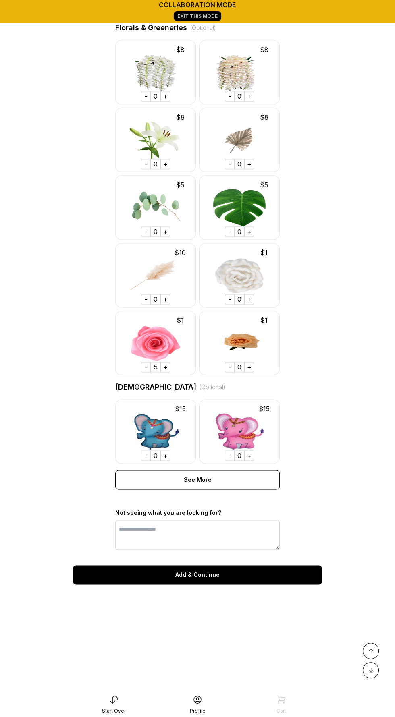
click at [146, 364] on div "-" at bounding box center [146, 367] width 10 height 10
click at [147, 368] on div "-" at bounding box center [146, 367] width 10 height 10
click at [145, 360] on div "- 3 +" at bounding box center [155, 366] width 29 height 13
click at [143, 366] on div "-" at bounding box center [146, 367] width 10 height 10
click at [144, 362] on div "-" at bounding box center [146, 367] width 10 height 10
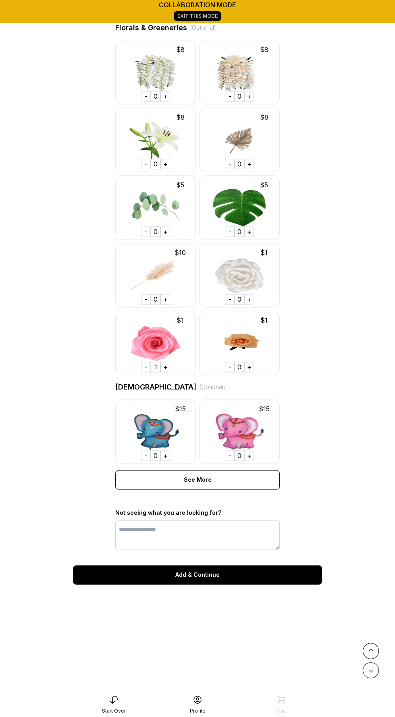
click at [145, 363] on div "-" at bounding box center [146, 367] width 10 height 10
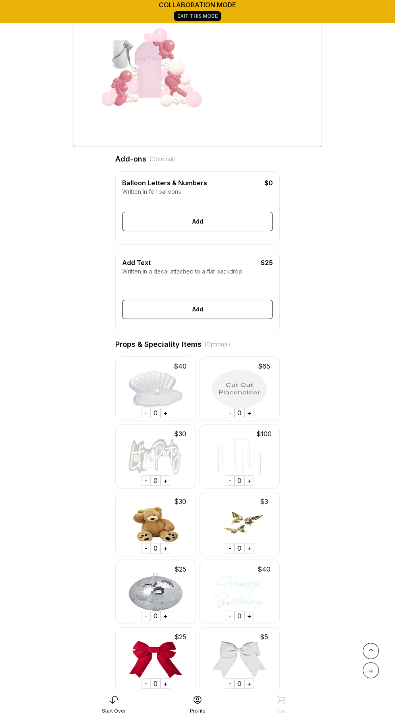
scroll to position [0, 0]
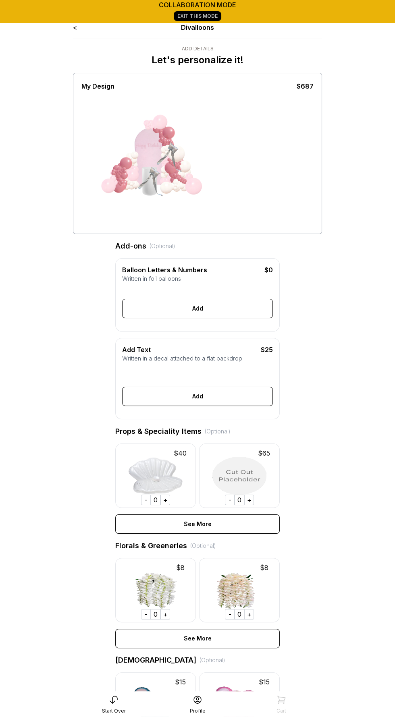
click at [223, 573] on div "$ 8" at bounding box center [239, 567] width 81 height 13
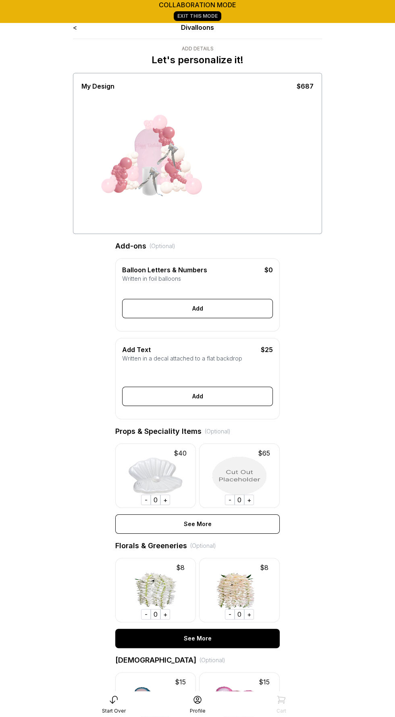
click at [243, 635] on div "See More" at bounding box center [197, 638] width 164 height 19
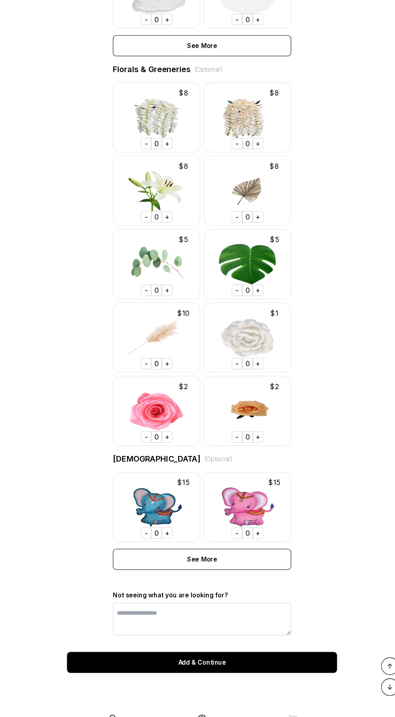
scroll to position [445, 0]
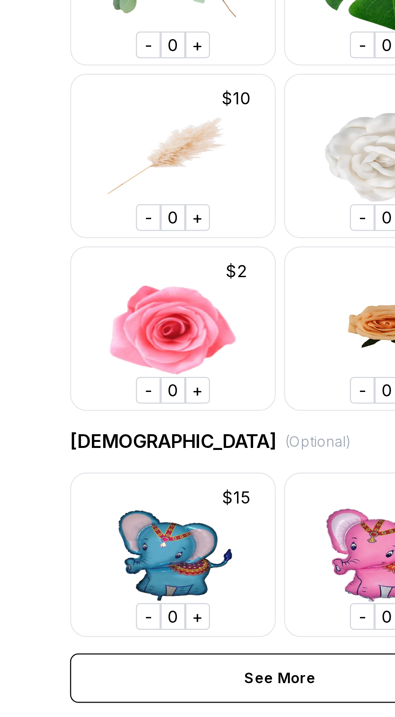
click at [199, 457] on div "(Optional)" at bounding box center [212, 459] width 26 height 8
click at [166, 439] on div "+" at bounding box center [165, 439] width 10 height 10
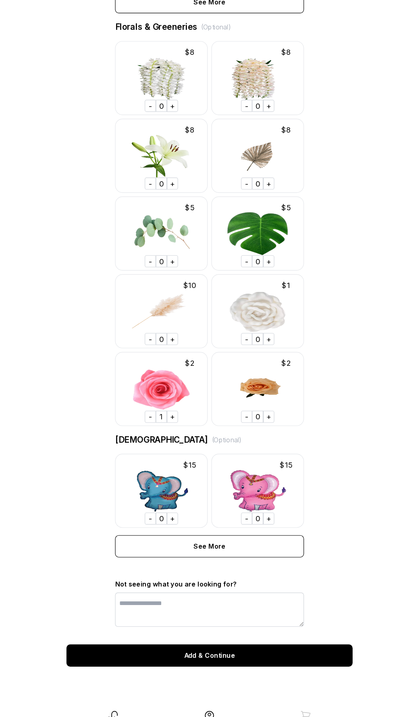
scroll to position [460, 0]
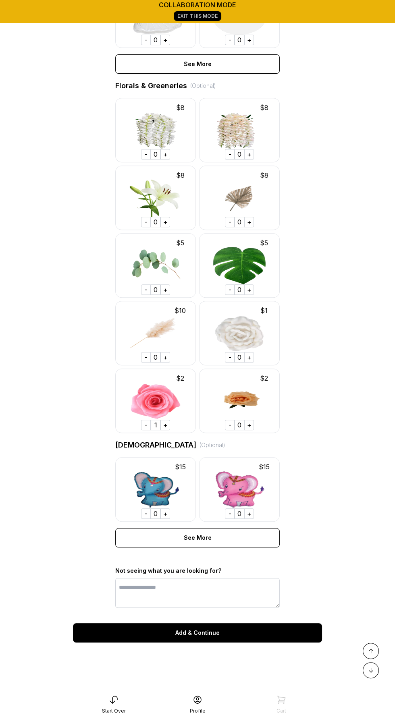
click at [196, 386] on div "$ 8 - 0 + $ 8 - 0 + $ 8 - 0 + $ 8 - 0 + $ 5 - 0 + $ 5 - 0 + $ 10 - 0 + $ 1 - 0 …" at bounding box center [197, 265] width 164 height 335
click at [166, 420] on div "+" at bounding box center [165, 425] width 10 height 10
click at [165, 422] on div "+" at bounding box center [165, 425] width 10 height 10
click at [163, 424] on div "+" at bounding box center [165, 425] width 10 height 10
click at [166, 425] on div "+" at bounding box center [165, 425] width 10 height 10
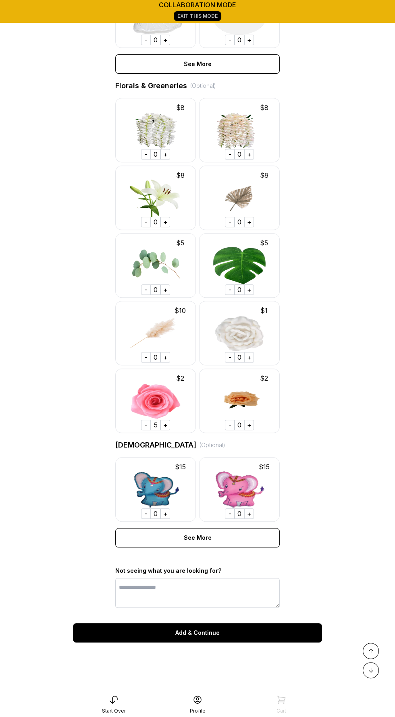
click at [166, 425] on div "+" at bounding box center [165, 425] width 10 height 10
click at [165, 424] on div "+" at bounding box center [165, 425] width 10 height 10
click at [167, 425] on div "+" at bounding box center [165, 425] width 10 height 10
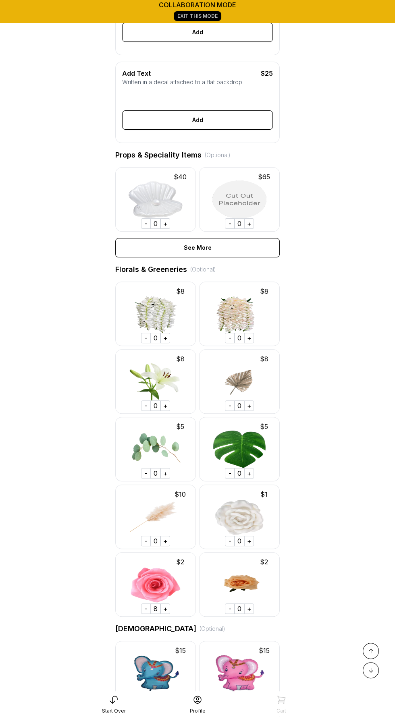
scroll to position [276, 0]
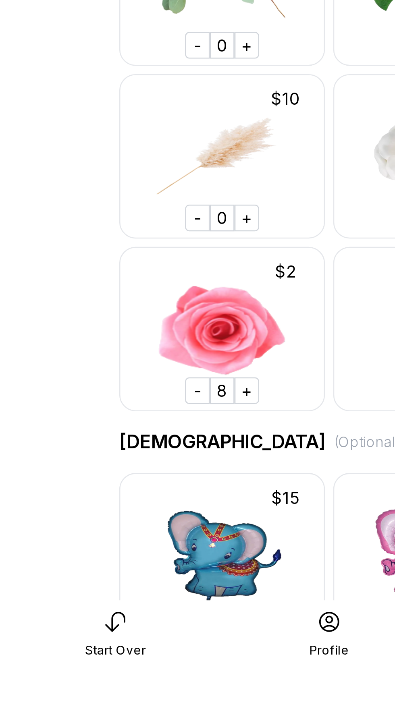
click at [126, 695] on img at bounding box center [155, 673] width 81 height 64
click at [145, 608] on div "-" at bounding box center [146, 609] width 10 height 10
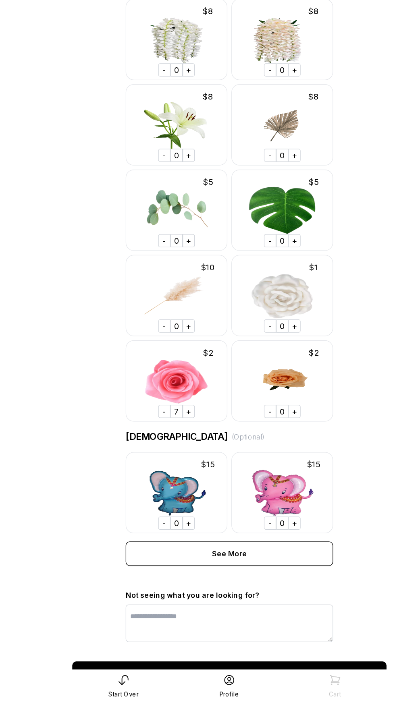
scroll to position [460, 0]
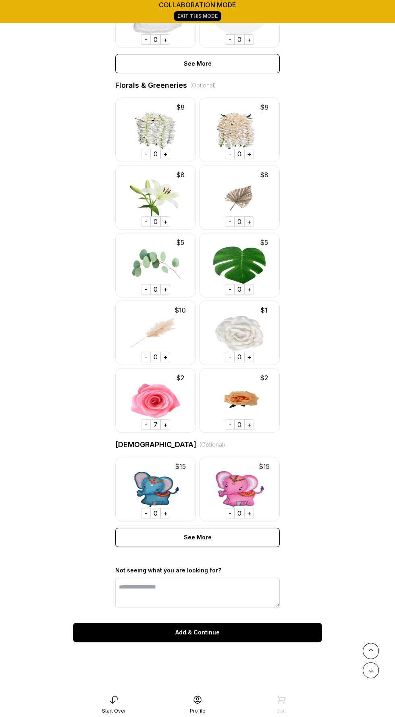
click at [188, 388] on img at bounding box center [155, 400] width 81 height 64
click at [140, 425] on img at bounding box center [155, 400] width 81 height 64
click at [147, 419] on div "-" at bounding box center [146, 424] width 10 height 10
click at [144, 424] on div "-" at bounding box center [146, 424] width 10 height 10
click at [145, 425] on div "-" at bounding box center [146, 424] width 10 height 10
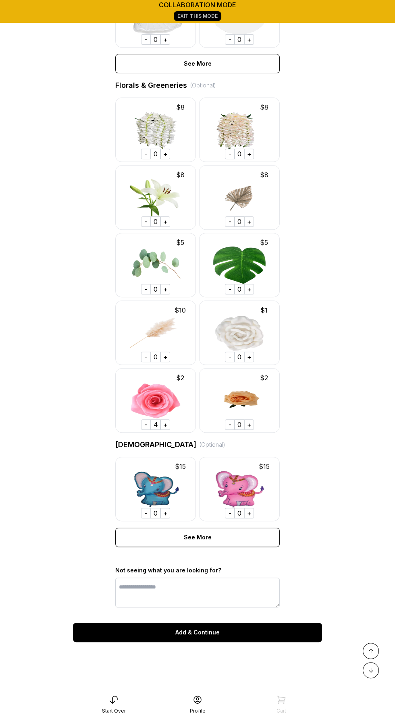
click at [143, 423] on div "-" at bounding box center [146, 424] width 10 height 10
click at [146, 423] on div "-" at bounding box center [146, 424] width 10 height 10
click at [145, 421] on div "-" at bounding box center [146, 424] width 10 height 10
click at [145, 422] on div "-" at bounding box center [146, 424] width 10 height 10
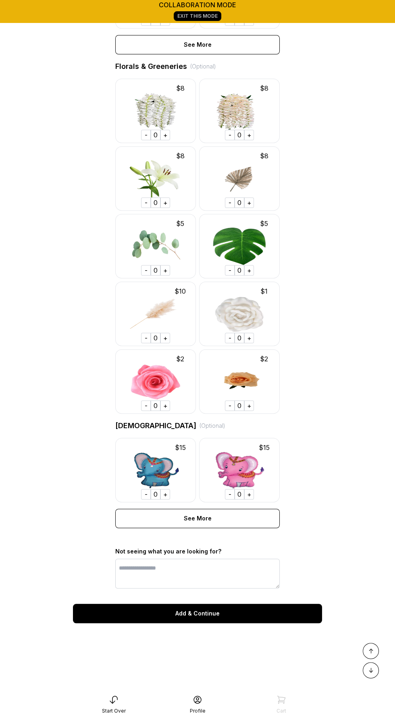
scroll to position [515, 0]
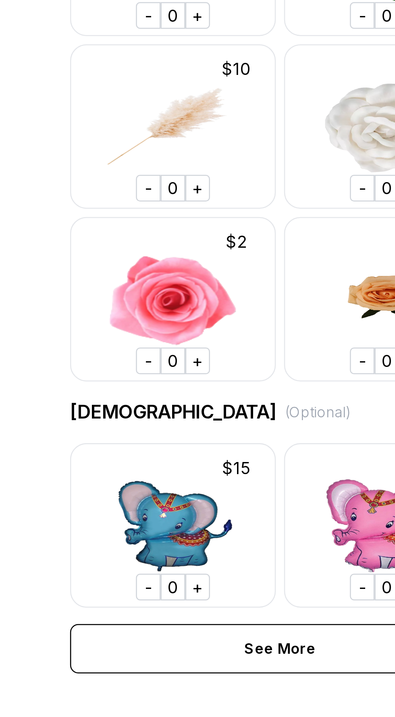
click at [151, 371] on div "0" at bounding box center [156, 369] width 10 height 10
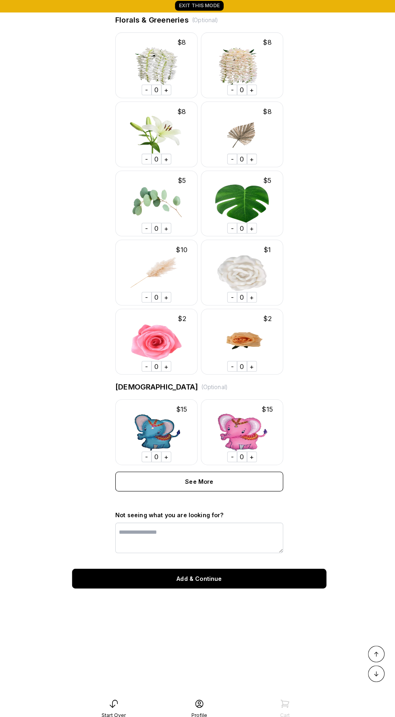
scroll to position [518, 0]
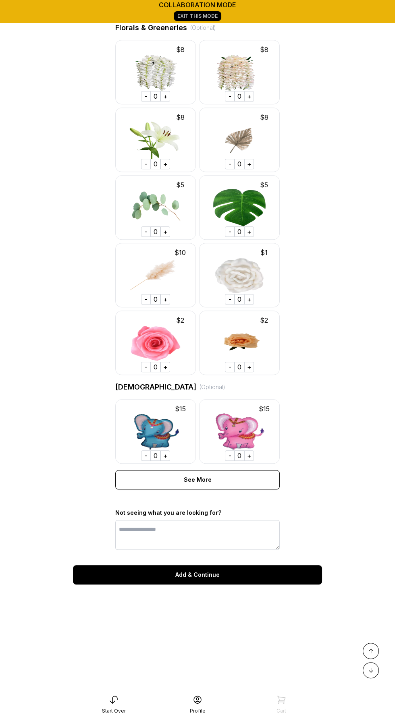
click at [192, 355] on img at bounding box center [155, 342] width 81 height 64
click at [165, 368] on div "+" at bounding box center [165, 367] width 10 height 10
click at [166, 367] on div "+" at bounding box center [165, 367] width 10 height 10
click at [166, 366] on div "+" at bounding box center [165, 367] width 10 height 10
click at [164, 367] on div "+" at bounding box center [165, 367] width 10 height 10
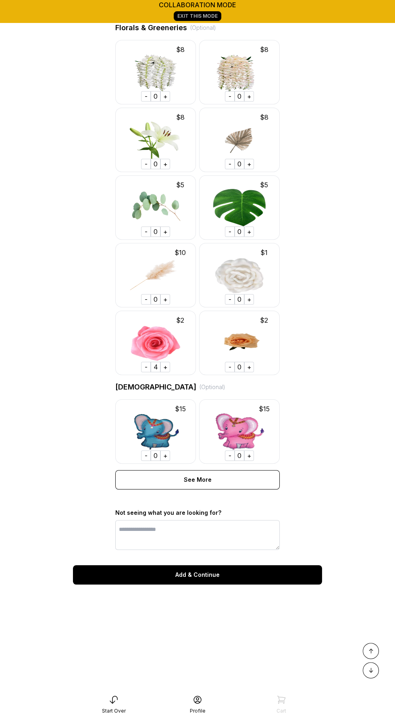
click at [166, 367] on div "+" at bounding box center [165, 367] width 10 height 10
click at [167, 366] on div "+" at bounding box center [165, 367] width 10 height 10
click at [166, 365] on div "+" at bounding box center [165, 367] width 10 height 10
click at [163, 363] on div "+" at bounding box center [165, 367] width 10 height 10
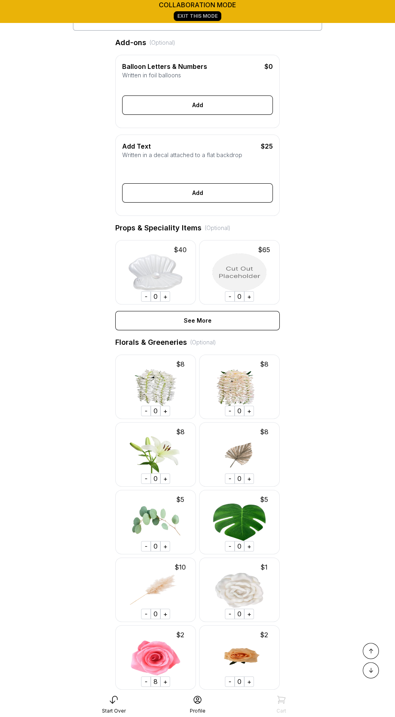
scroll to position [460, 0]
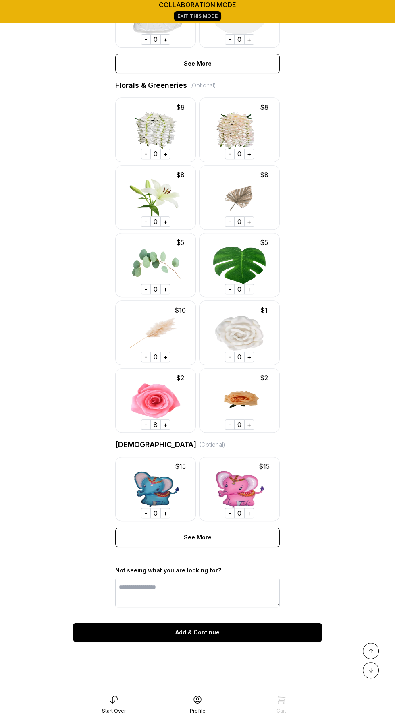
click at [259, 628] on div "Add & Continue" at bounding box center [197, 632] width 249 height 19
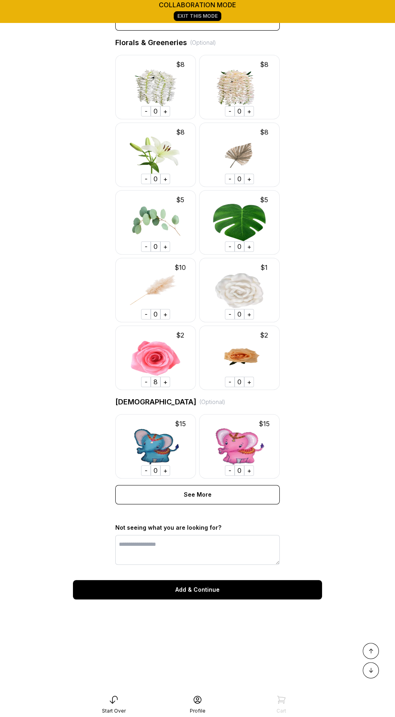
scroll to position [515, 0]
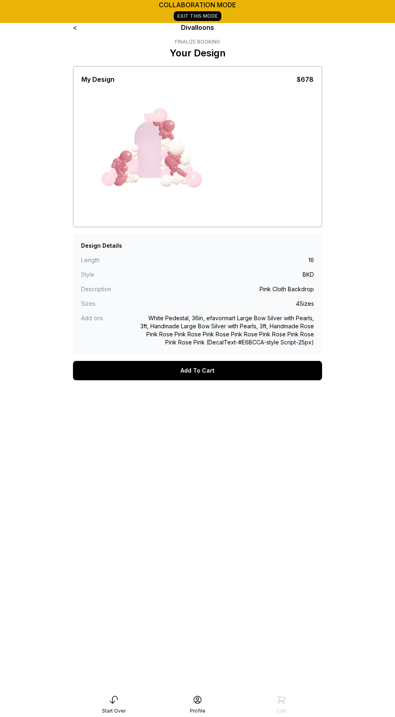
click at [74, 29] on link "<" at bounding box center [75, 27] width 4 height 8
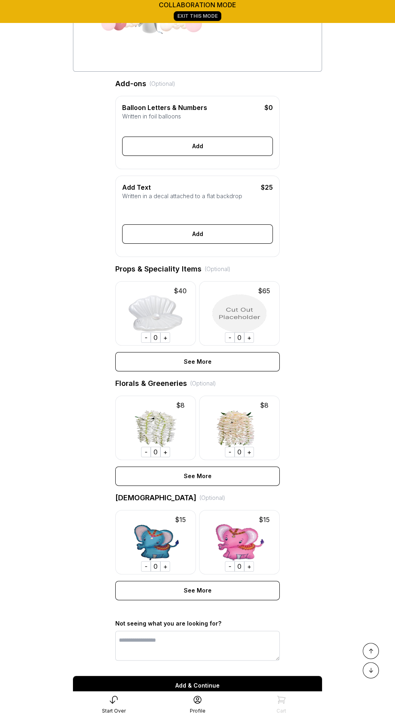
scroll to position [178, 0]
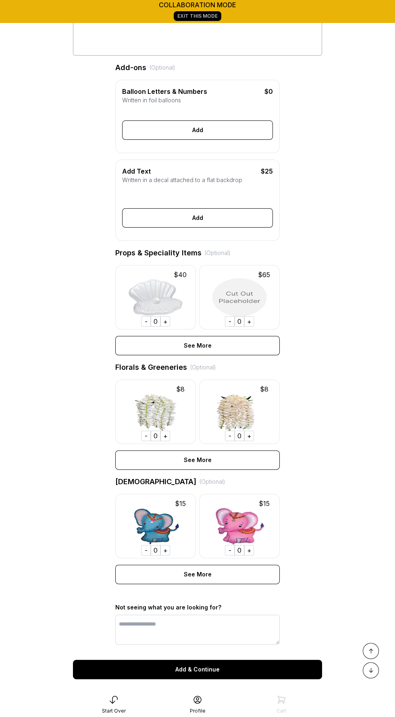
click at [215, 666] on div "Add & Continue" at bounding box center [197, 669] width 249 height 19
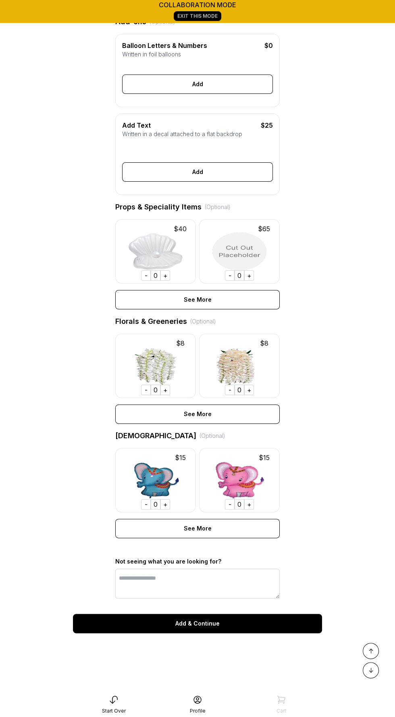
scroll to position [236, 0]
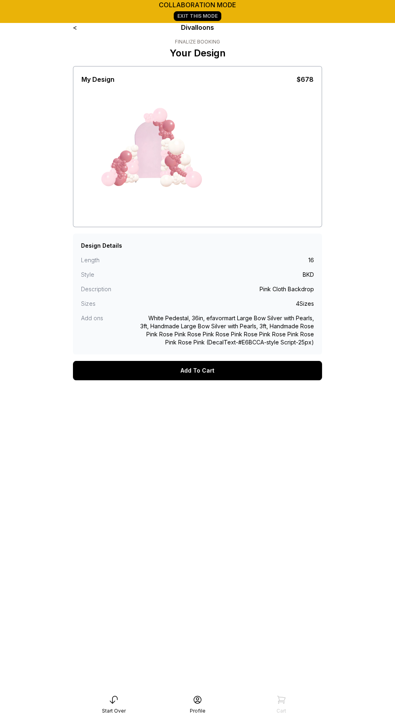
click at [223, 364] on div "Add To Cart" at bounding box center [197, 370] width 249 height 19
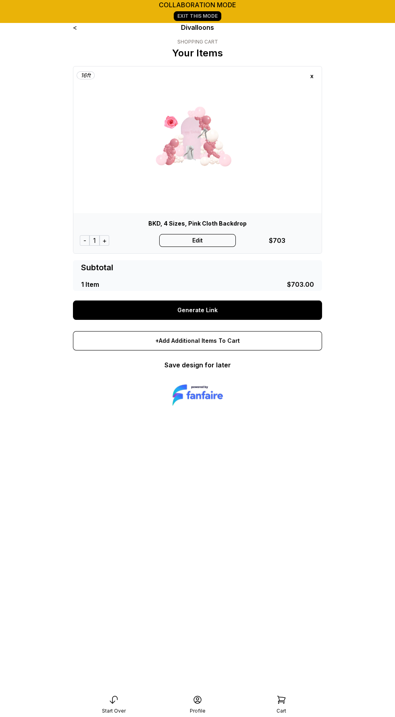
click at [238, 302] on link "Generate Link" at bounding box center [197, 309] width 249 height 19
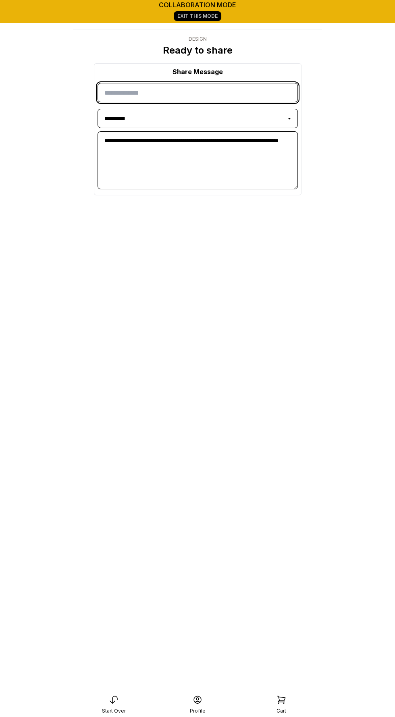
click at [190, 91] on input "input" at bounding box center [197, 92] width 200 height 19
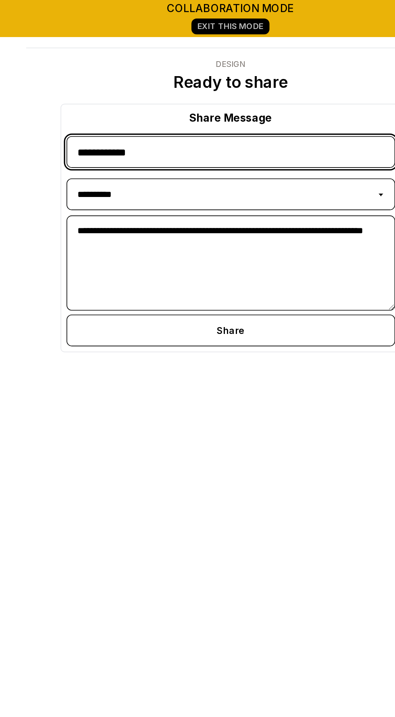
type input "**********"
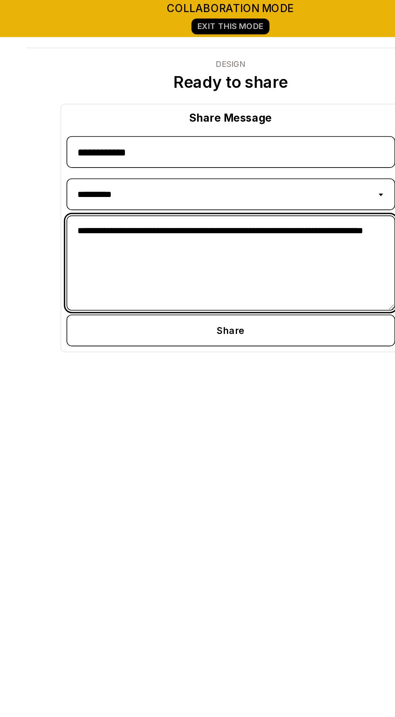
click at [222, 150] on textarea "**********" at bounding box center [197, 160] width 201 height 58
click at [206, 160] on textarea "**********" at bounding box center [197, 160] width 201 height 58
click at [215, 161] on textarea "**********" at bounding box center [197, 160] width 201 height 58
click at [196, 159] on textarea "**********" at bounding box center [197, 160] width 201 height 58
click at [196, 162] on textarea "**********" at bounding box center [197, 160] width 201 height 58
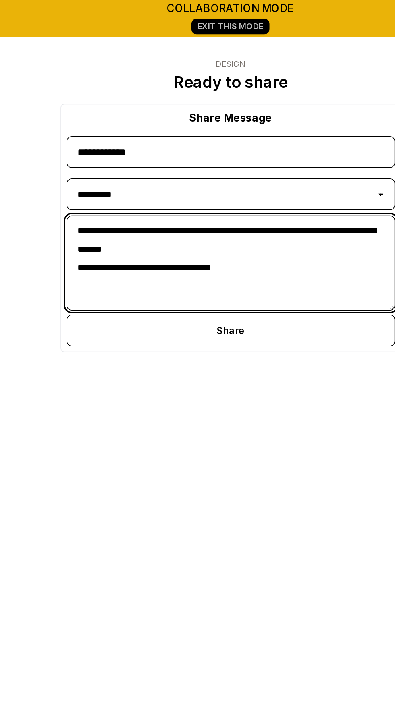
click at [230, 164] on textarea "**********" at bounding box center [197, 160] width 201 height 58
click at [211, 164] on textarea "**********" at bounding box center [197, 160] width 201 height 58
click at [236, 163] on textarea "**********" at bounding box center [197, 160] width 201 height 58
type textarea "**********"
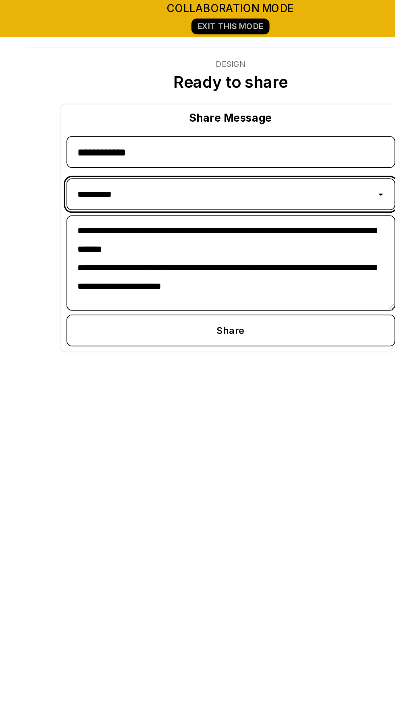
click at [283, 120] on select "**********" at bounding box center [197, 118] width 200 height 19
select select "********"
click at [97, 109] on select "**********" at bounding box center [197, 118] width 200 height 19
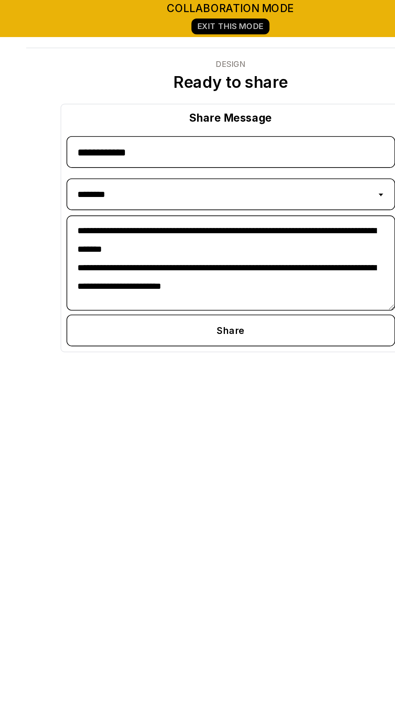
click at [240, 203] on div "Share" at bounding box center [197, 201] width 200 height 19
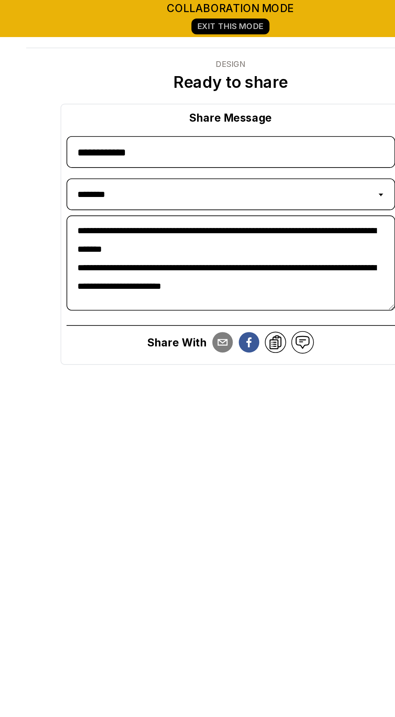
click at [225, 208] on icon at bounding box center [225, 209] width 10 height 10
